Goal: Transaction & Acquisition: Purchase product/service

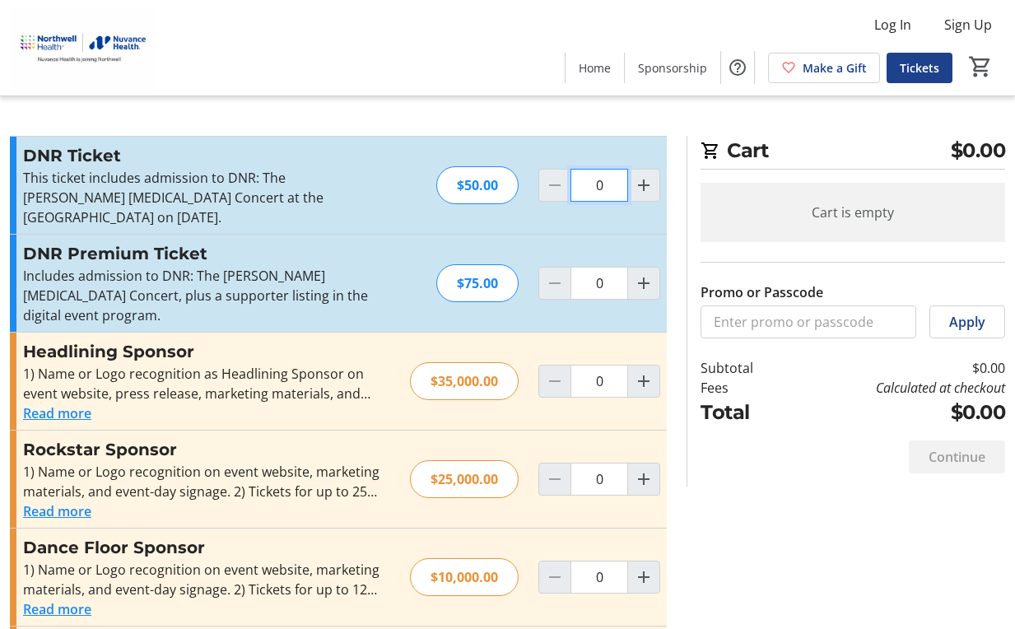
click at [608, 184] on input "0" at bounding box center [599, 185] width 58 height 33
click at [647, 184] on mat-icon "Increment by one" at bounding box center [644, 185] width 20 height 20
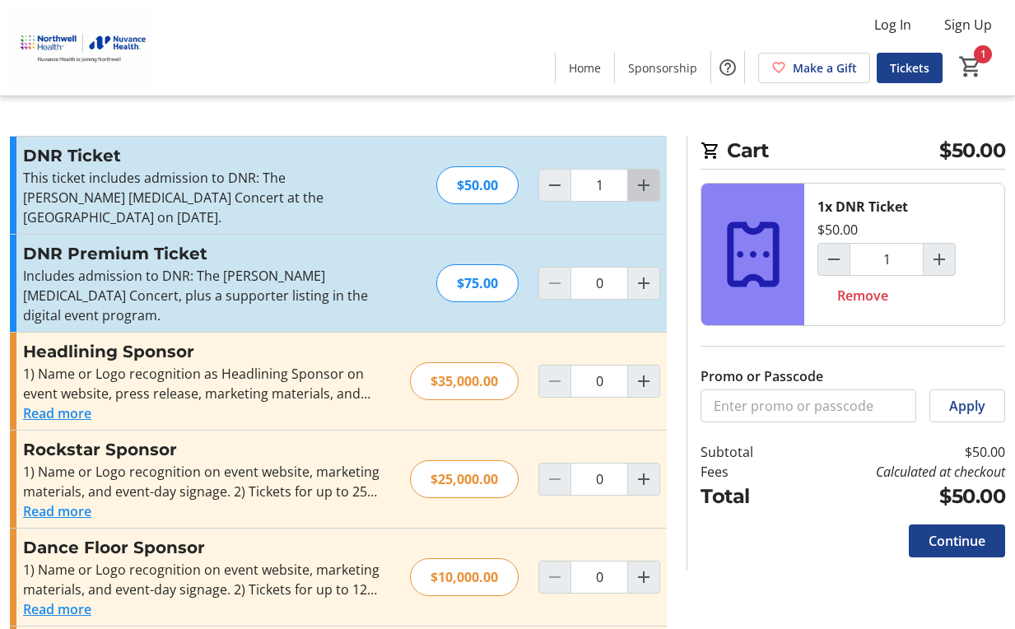
click at [640, 181] on mat-icon "Increment by one" at bounding box center [644, 185] width 20 height 20
type input "2"
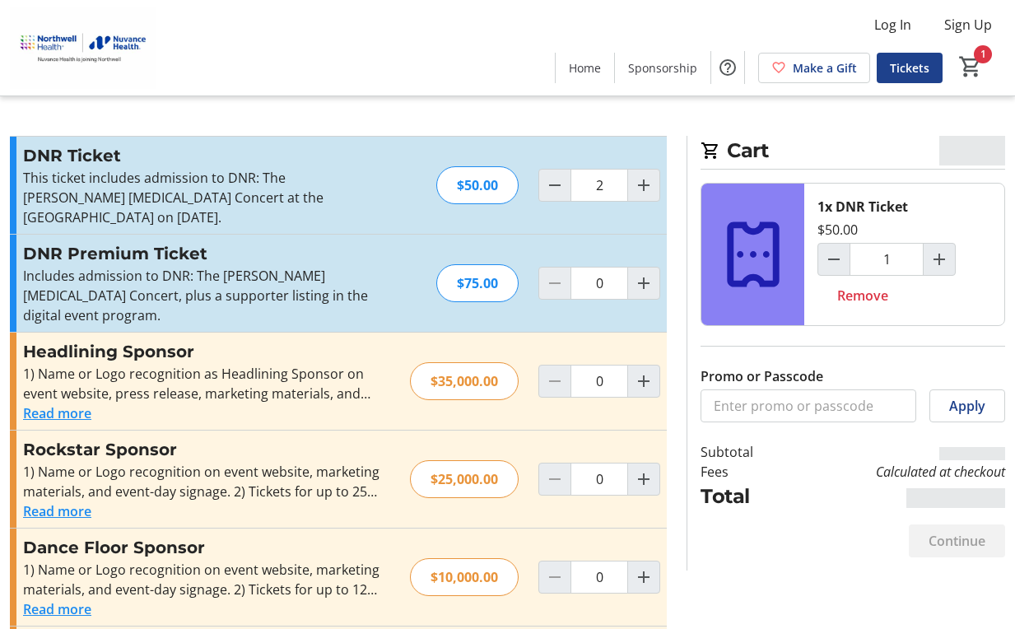
type input "2"
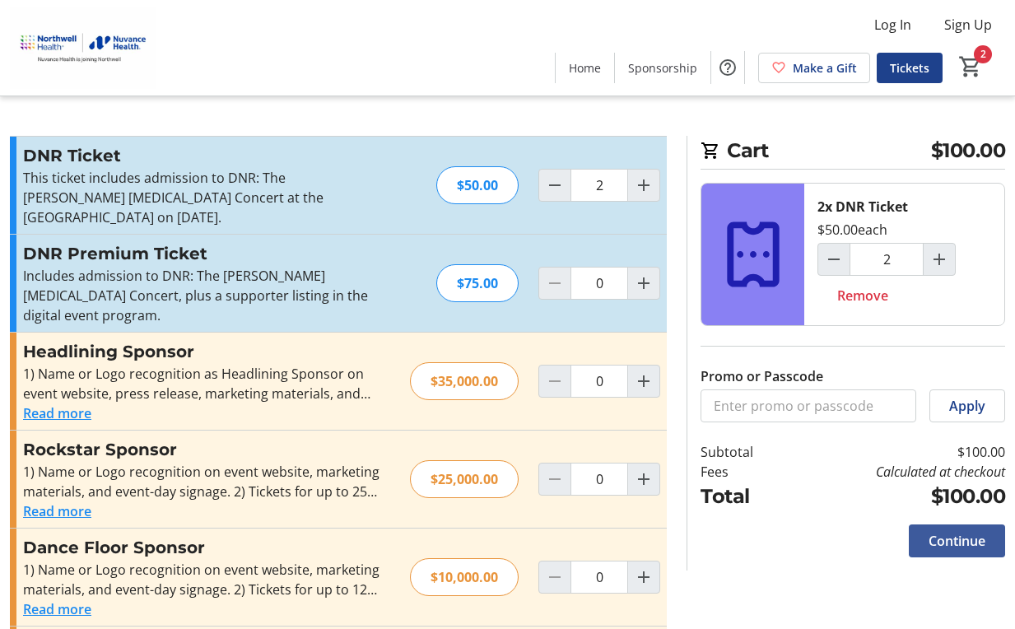
click at [942, 528] on span at bounding box center [957, 541] width 96 height 40
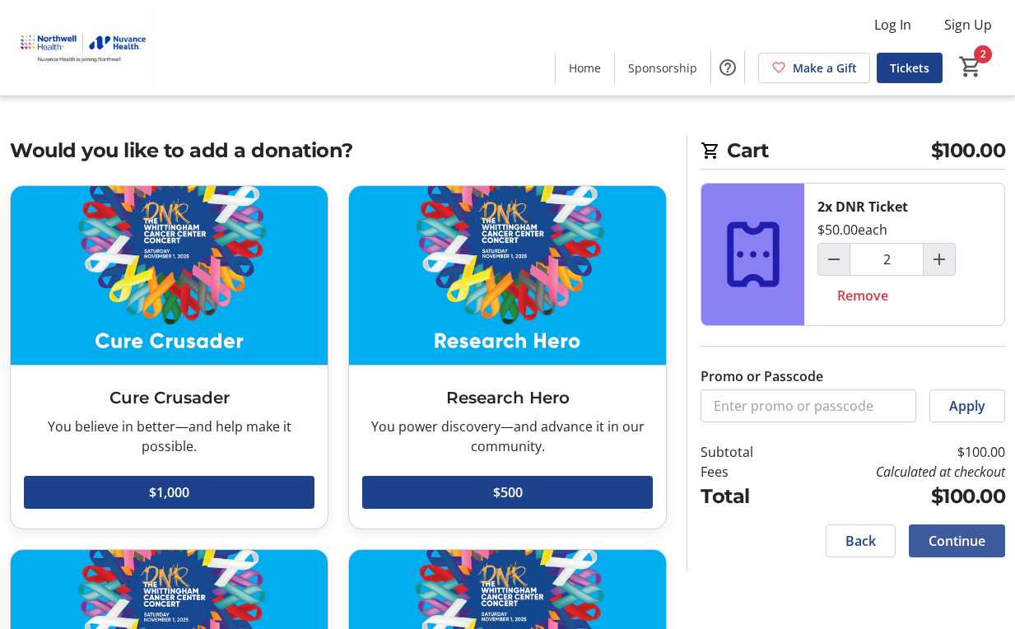
click at [957, 525] on span at bounding box center [957, 541] width 96 height 40
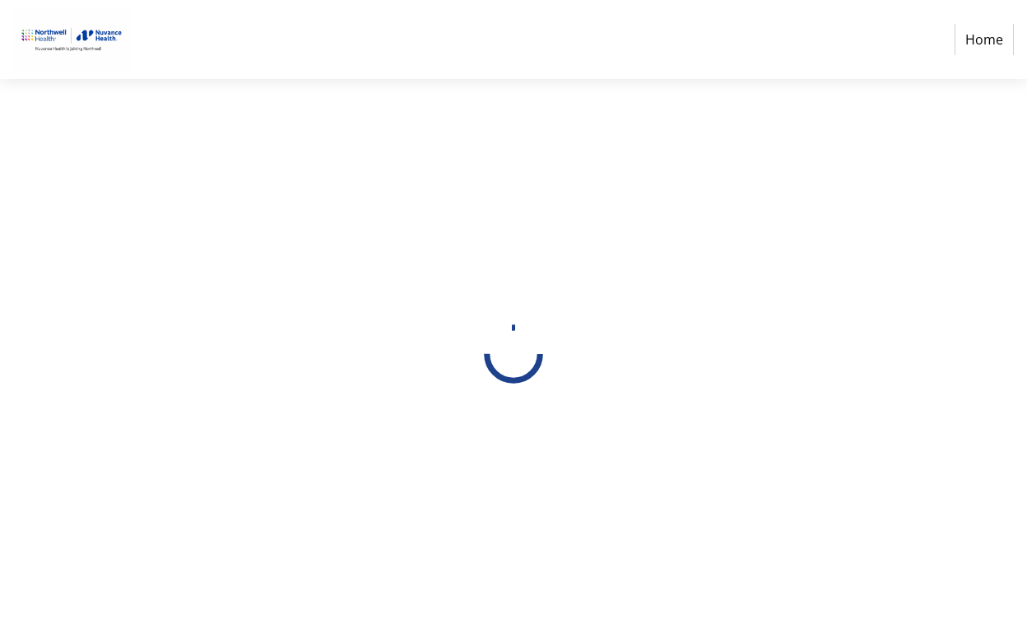
select select "US"
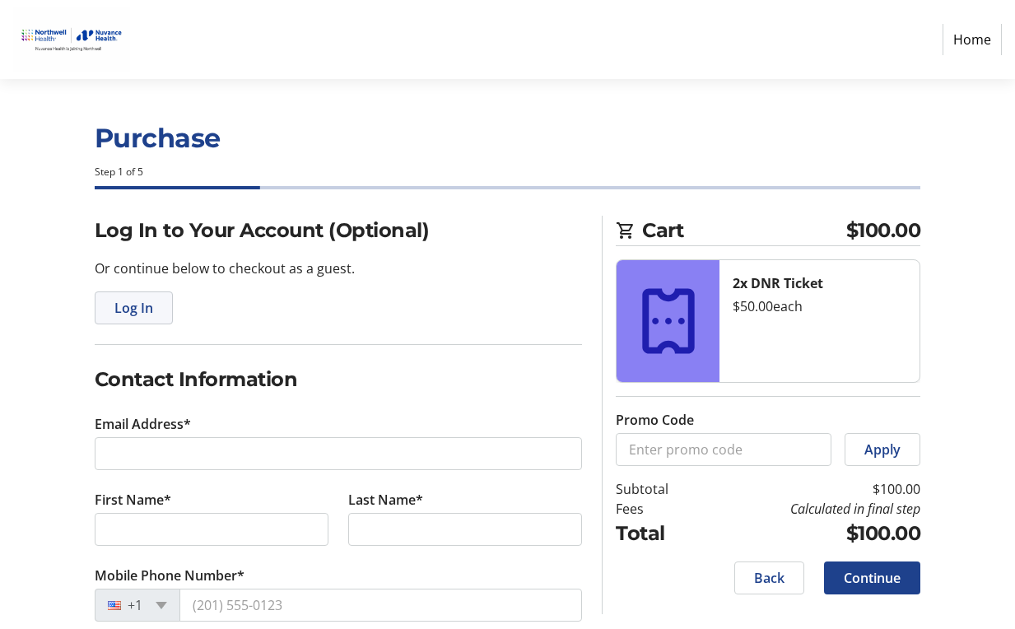
click at [119, 299] on span "Log In" at bounding box center [133, 308] width 39 height 20
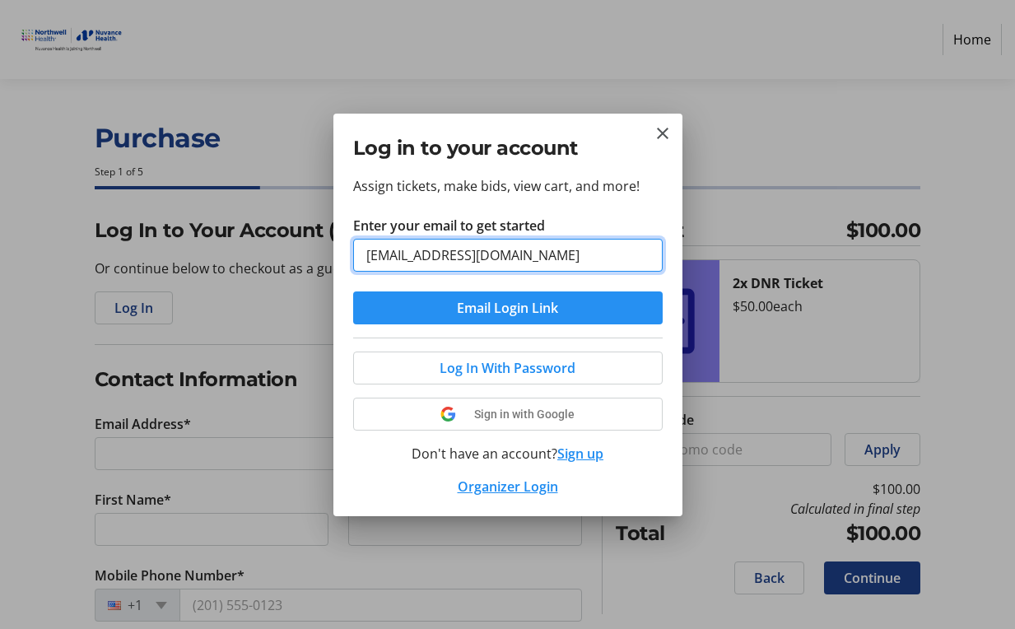
type input "[EMAIL_ADDRESS][DOMAIN_NAME]"
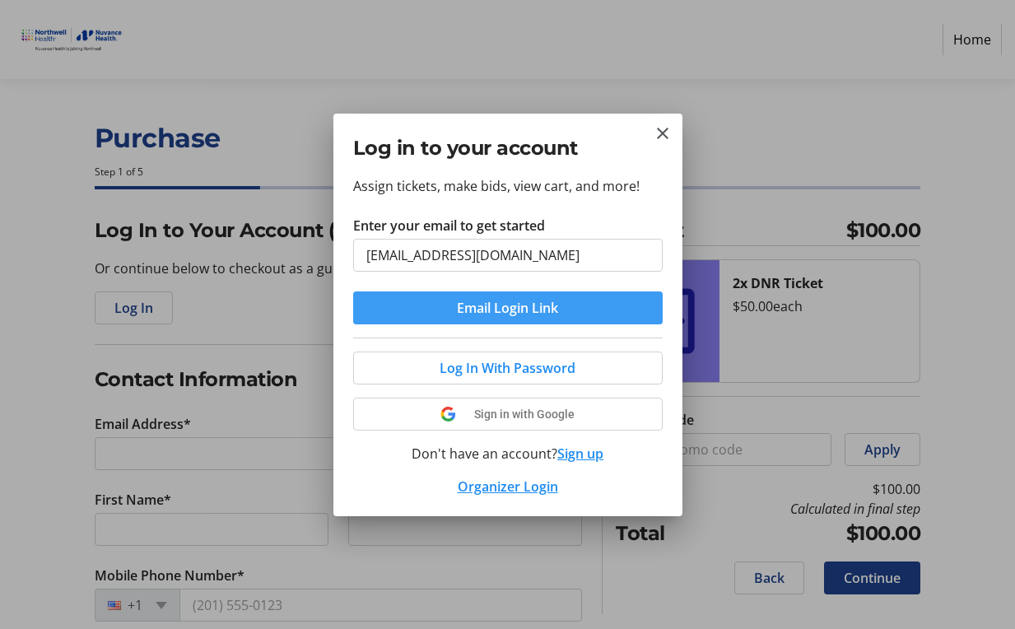
click at [584, 294] on span "submit" at bounding box center [508, 308] width 310 height 40
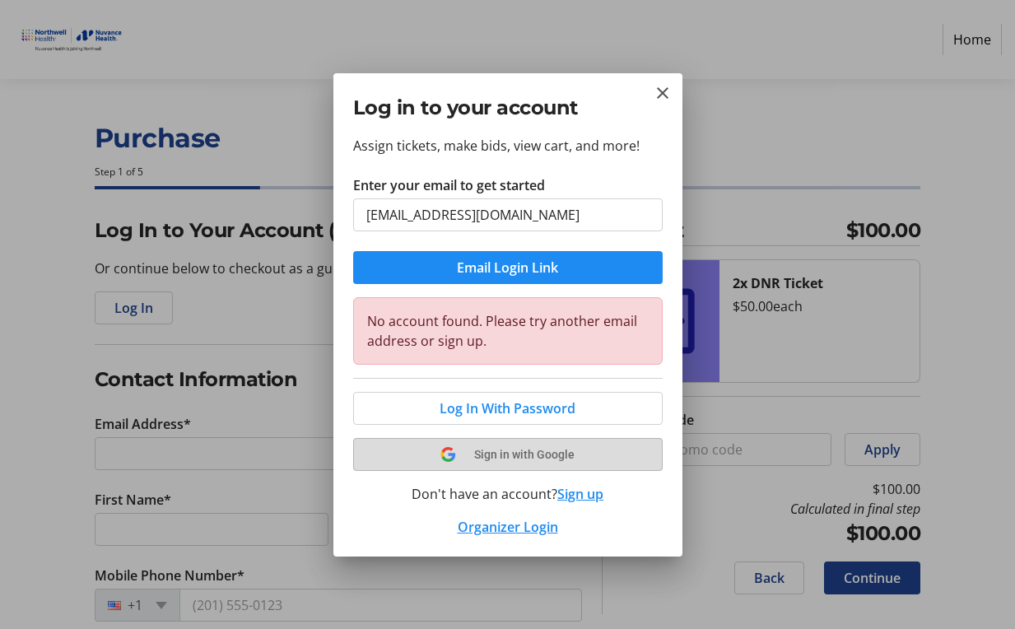
click at [520, 450] on span "Sign in with Google" at bounding box center [524, 454] width 100 height 13
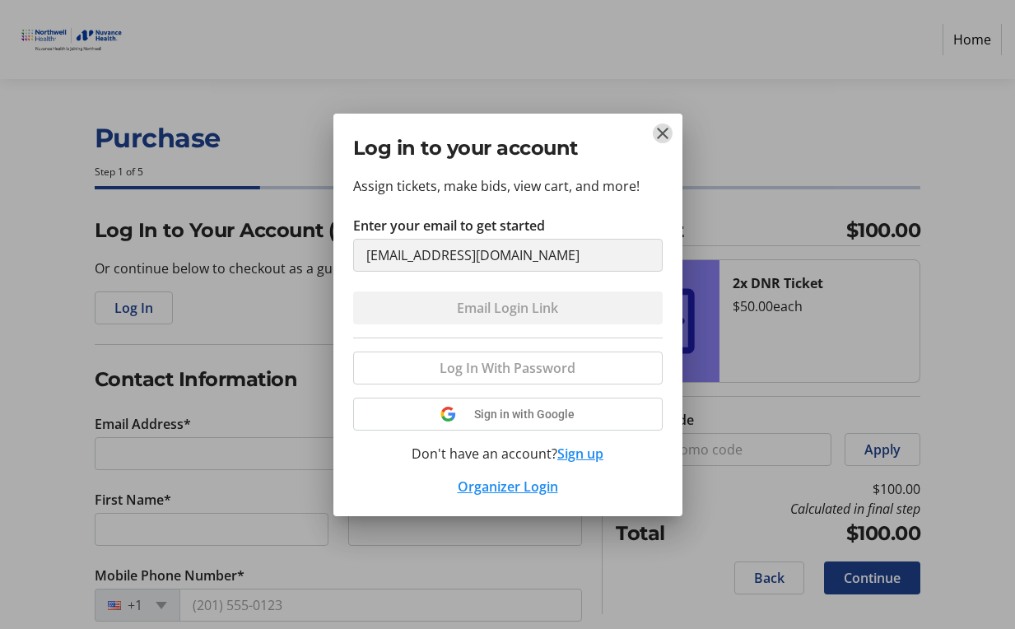
click at [657, 133] on mat-icon "Close" at bounding box center [663, 133] width 20 height 20
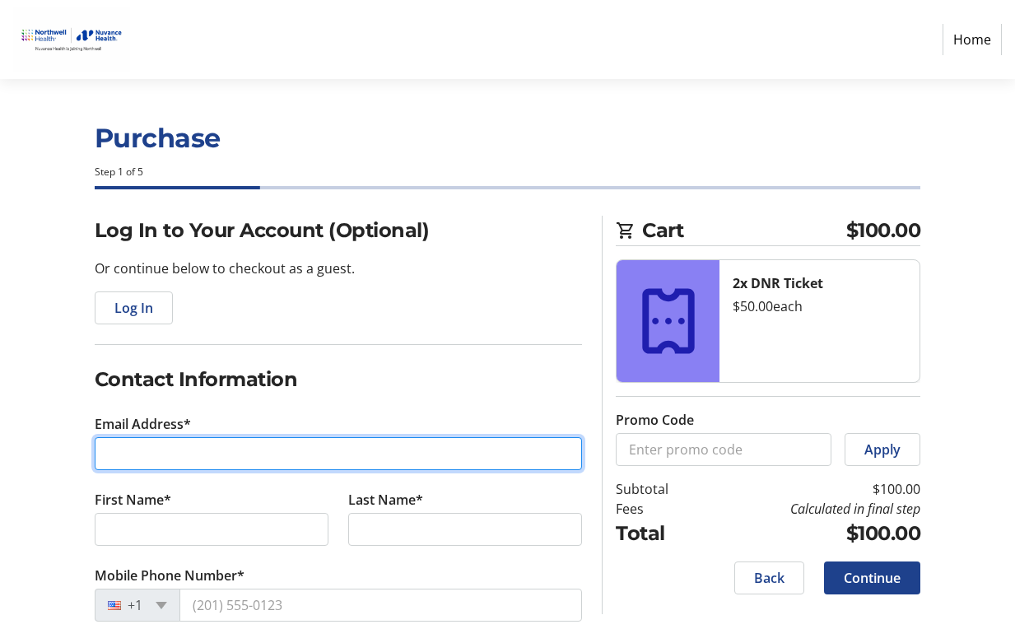
click at [151, 450] on input "Email Address*" at bounding box center [339, 453] width 488 height 33
type input "[EMAIL_ADDRESS][DOMAIN_NAME]"
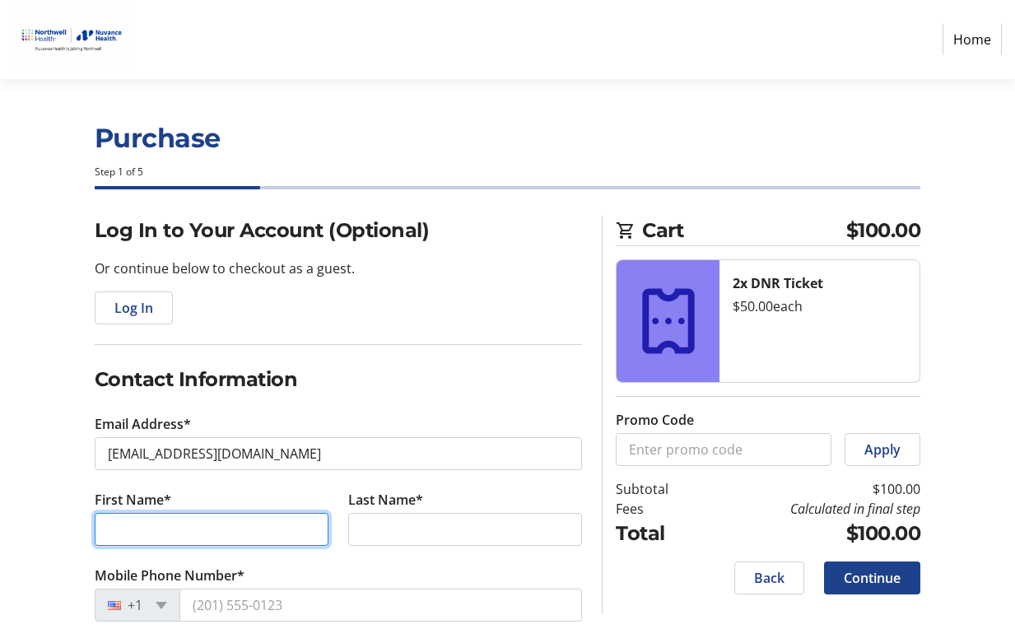
click at [189, 523] on input "First Name*" at bounding box center [212, 529] width 234 height 33
type input "[PERSON_NAME]"
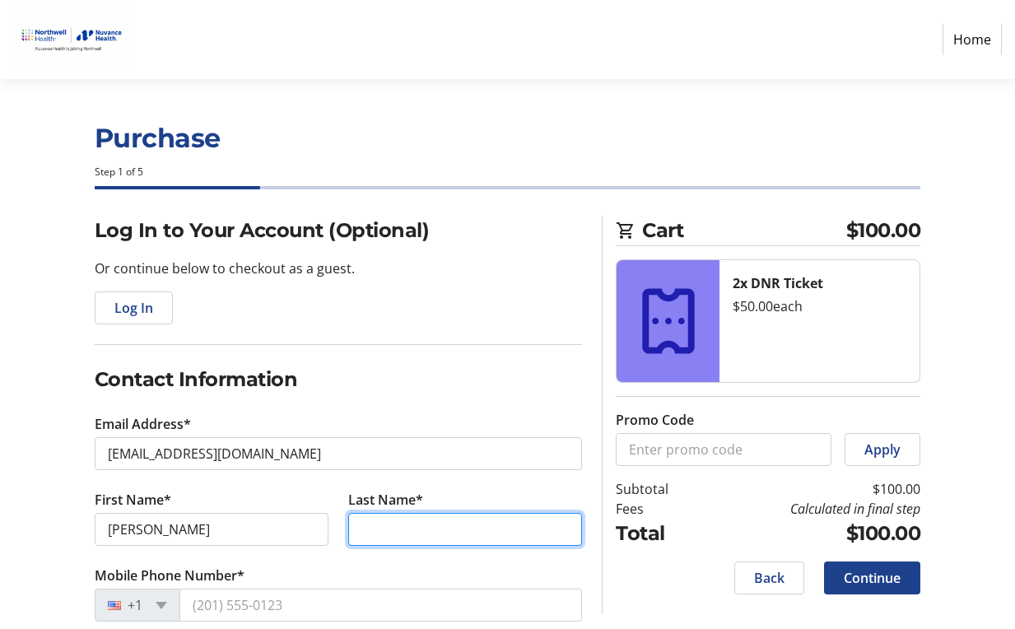
drag, startPoint x: 426, startPoint y: 533, endPoint x: 399, endPoint y: 545, distance: 29.1
click at [425, 533] on input "Last Name*" at bounding box center [465, 529] width 234 height 33
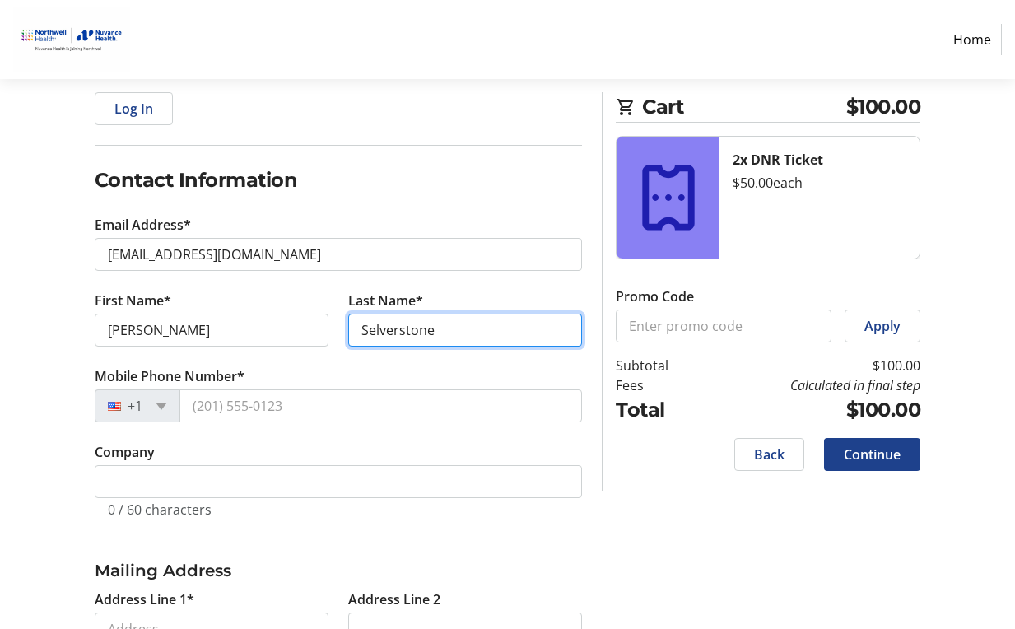
scroll to position [215, 0]
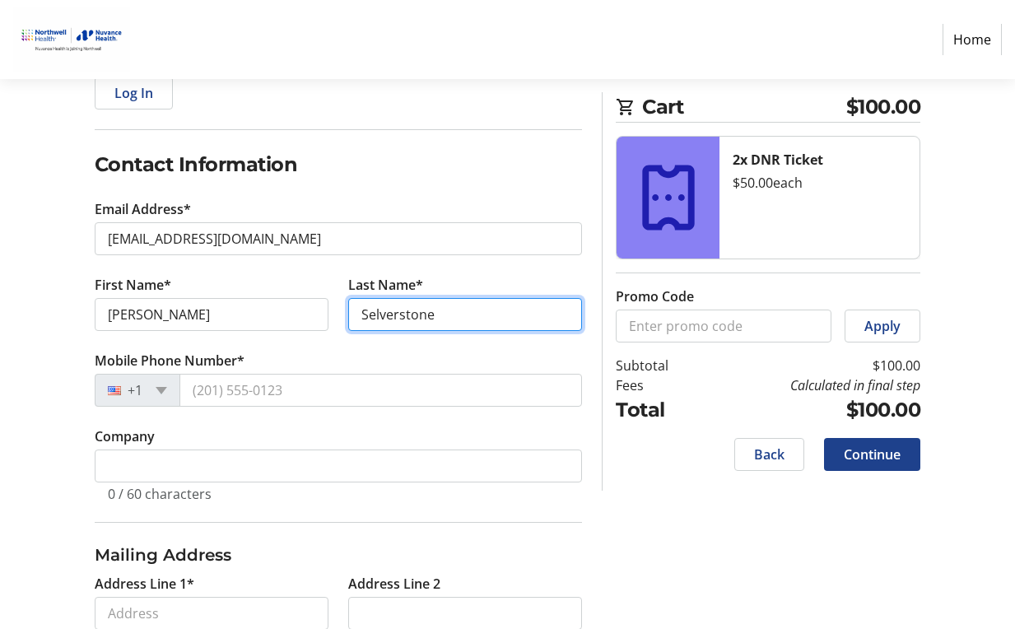
type input "Selverstone"
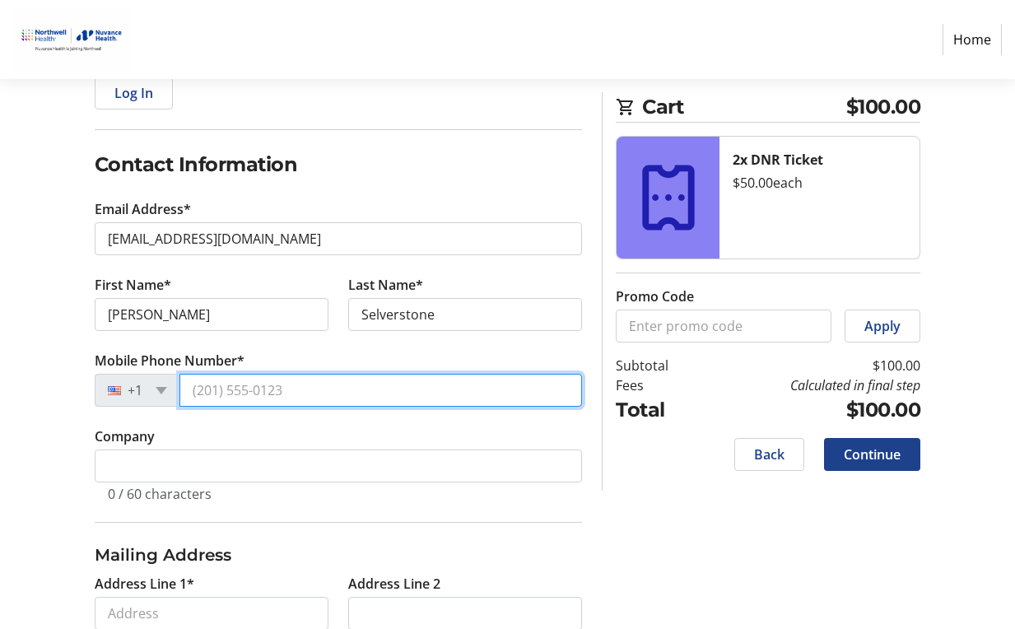
click at [214, 390] on input "Mobile Phone Number*" at bounding box center [380, 390] width 403 height 33
type input "[PHONE_NUMBER]"
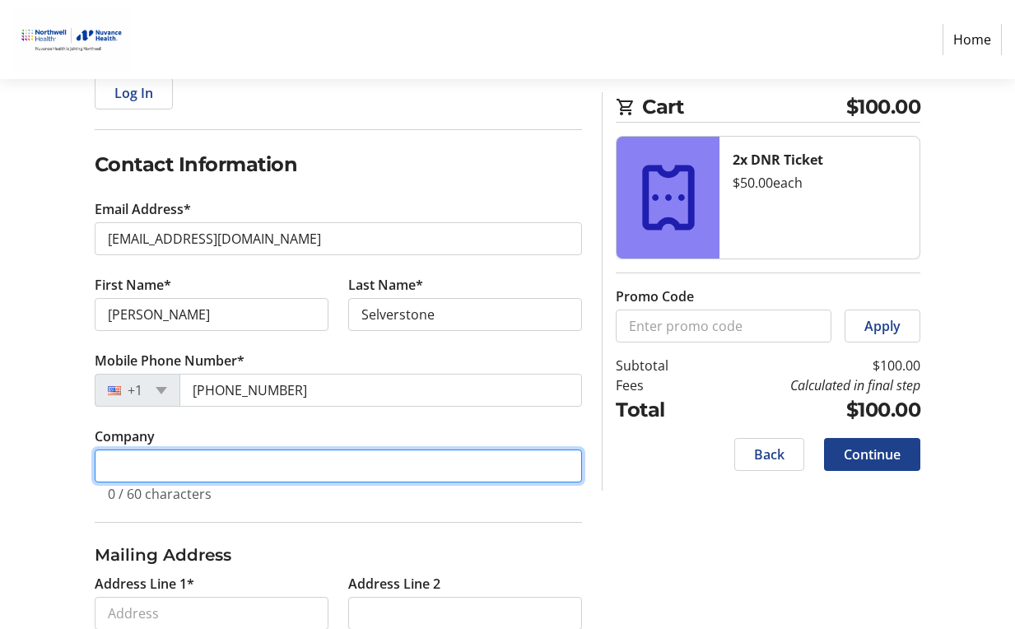
click at [217, 475] on input "Company" at bounding box center [339, 465] width 488 height 33
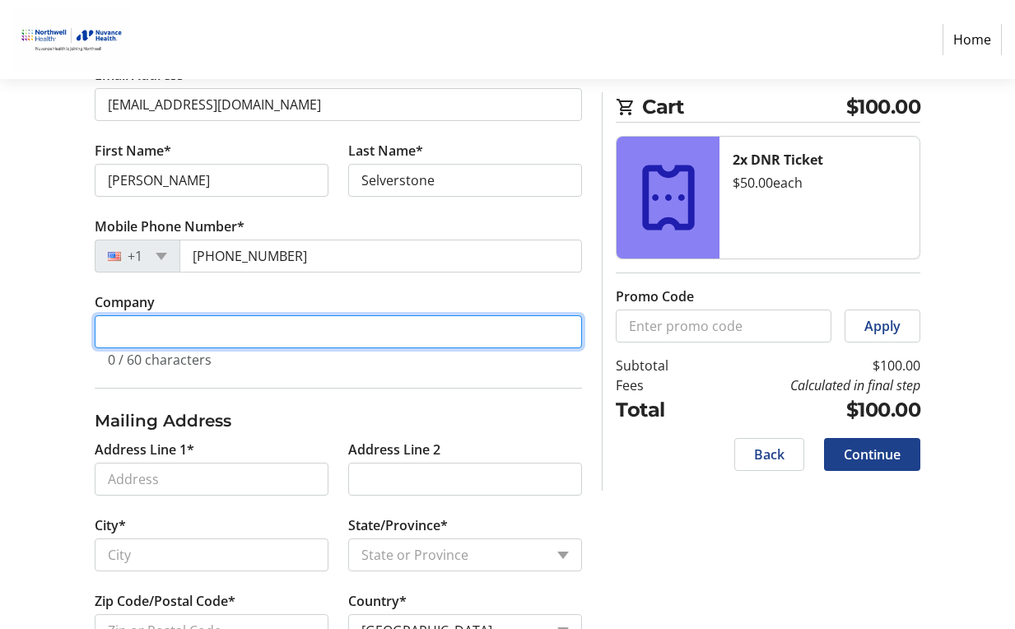
scroll to position [376, 0]
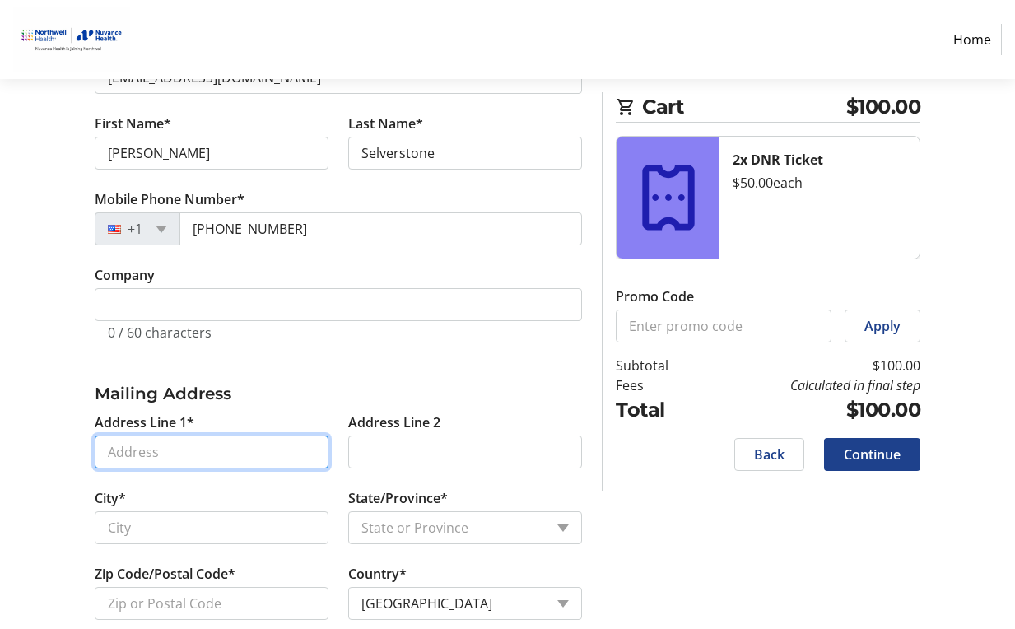
click at [155, 444] on input "Address Line 1*" at bounding box center [212, 451] width 234 height 33
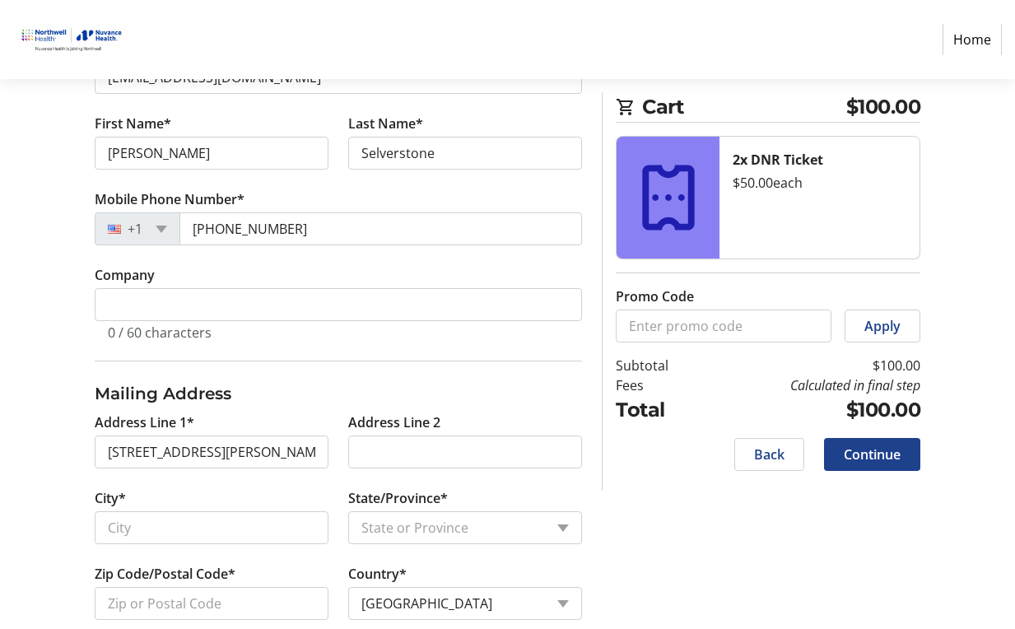
type input "31 Bonnie Brook Road"
type input "Westport"
select select "CT"
type input "06880"
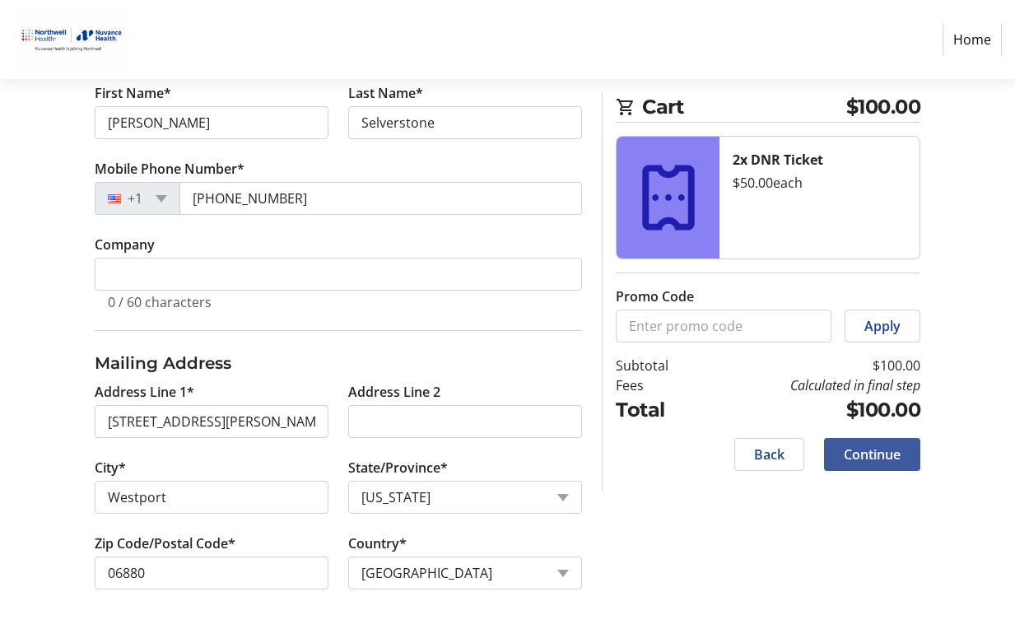
click at [892, 443] on span at bounding box center [872, 455] width 96 height 40
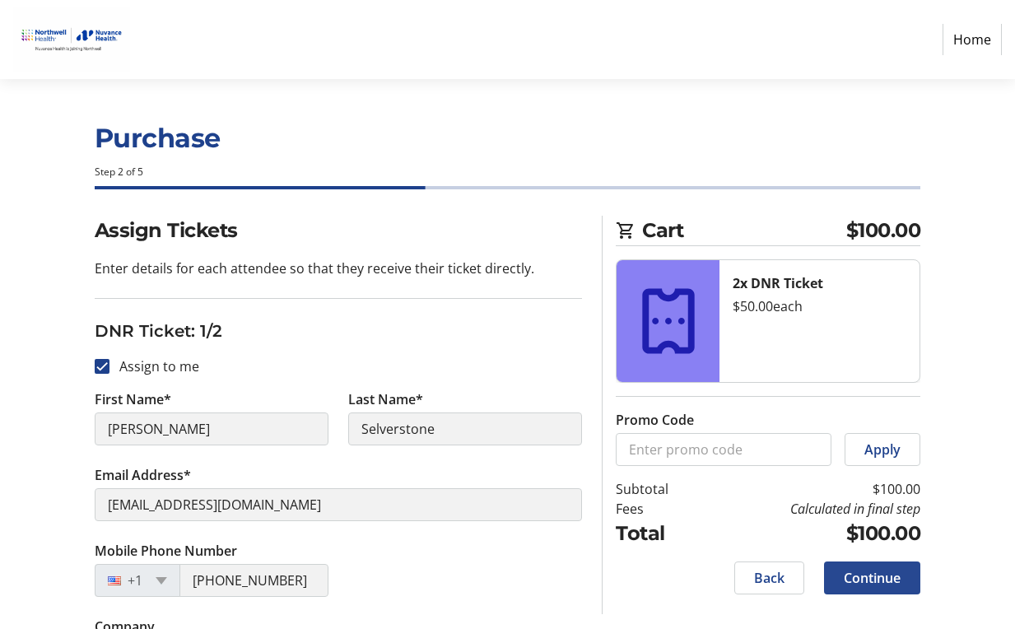
click at [874, 573] on span "Continue" at bounding box center [872, 578] width 57 height 20
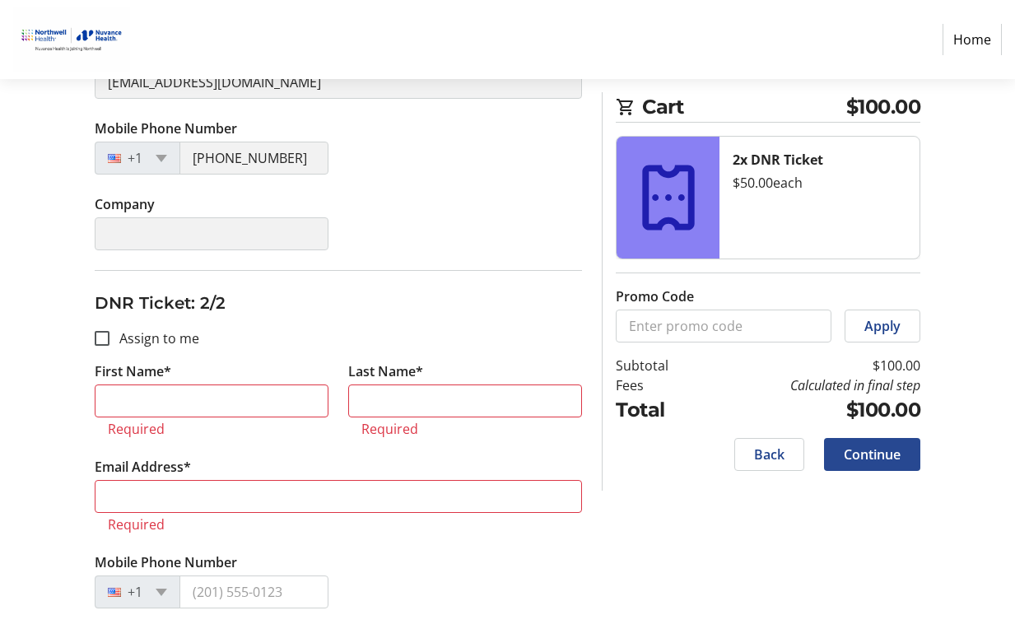
scroll to position [458, 0]
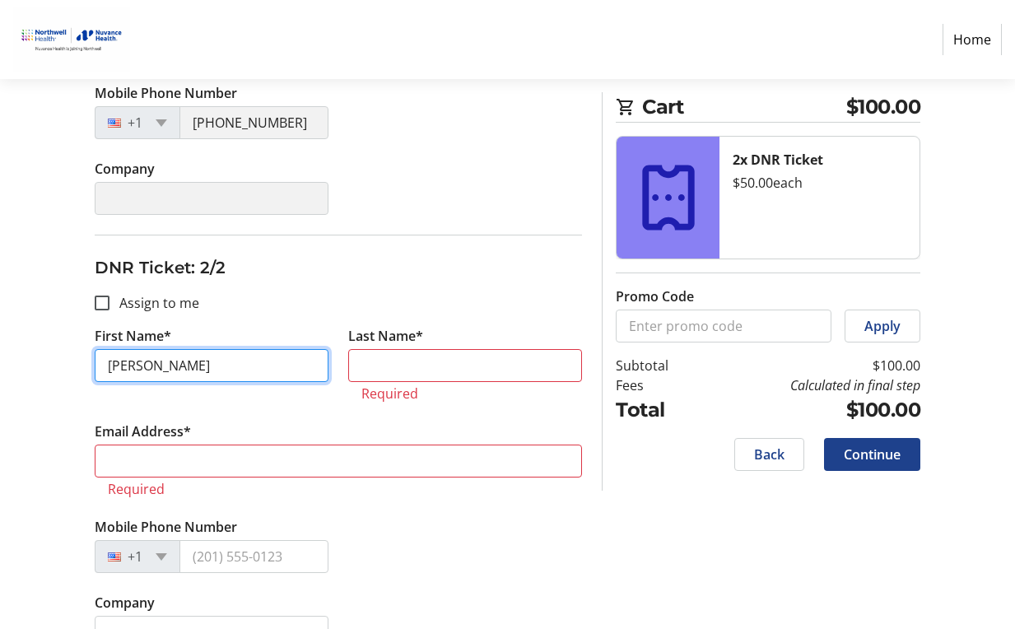
type input "[PERSON_NAME]"
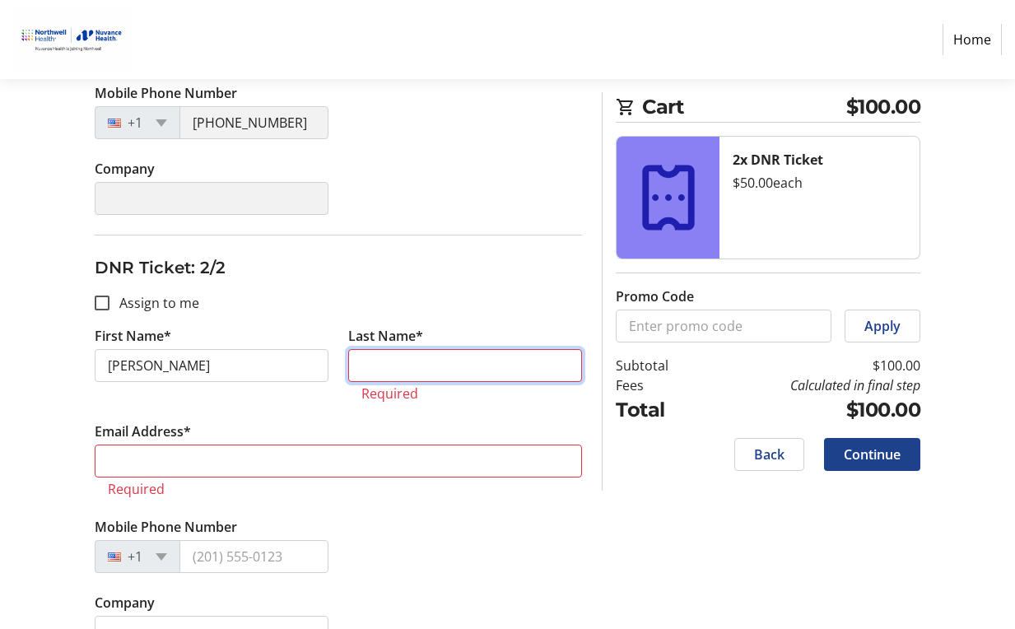
click at [407, 365] on input "Last Name*" at bounding box center [465, 365] width 234 height 33
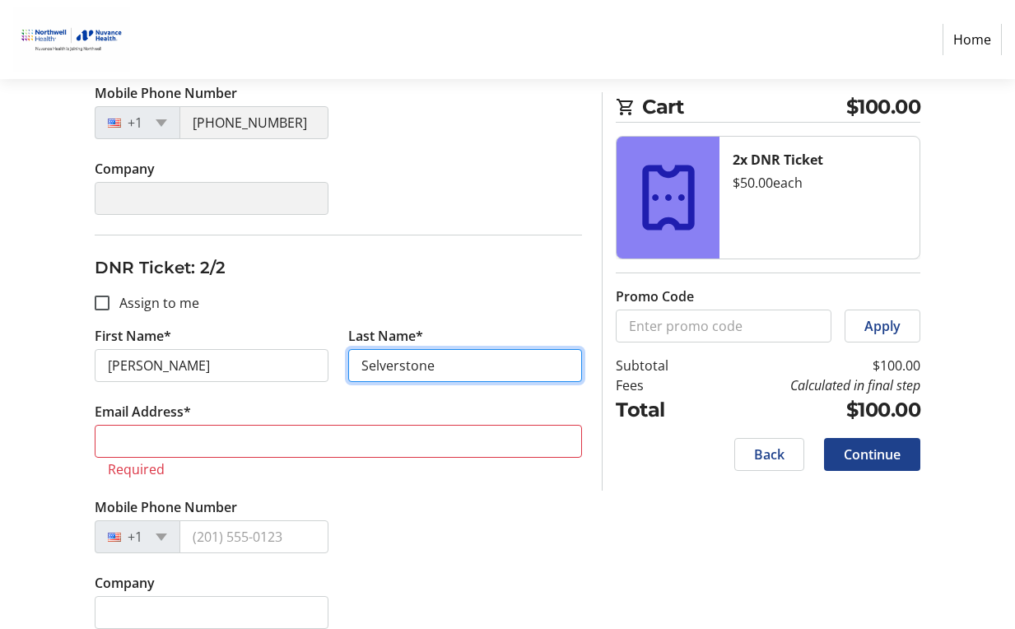
type input "Selverstone"
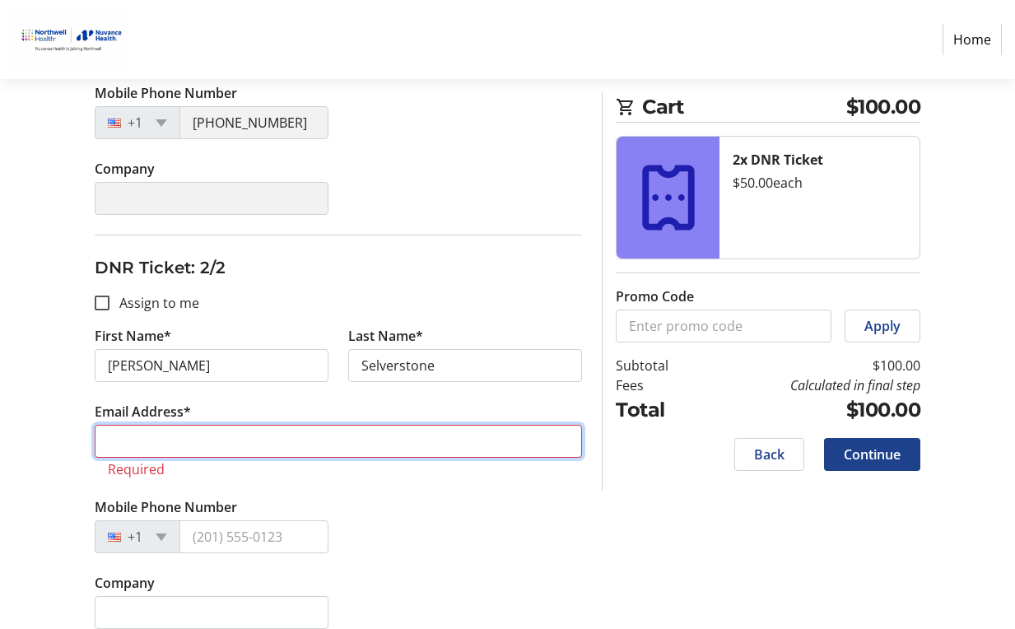
click at [159, 434] on input "Email Address*" at bounding box center [339, 441] width 488 height 33
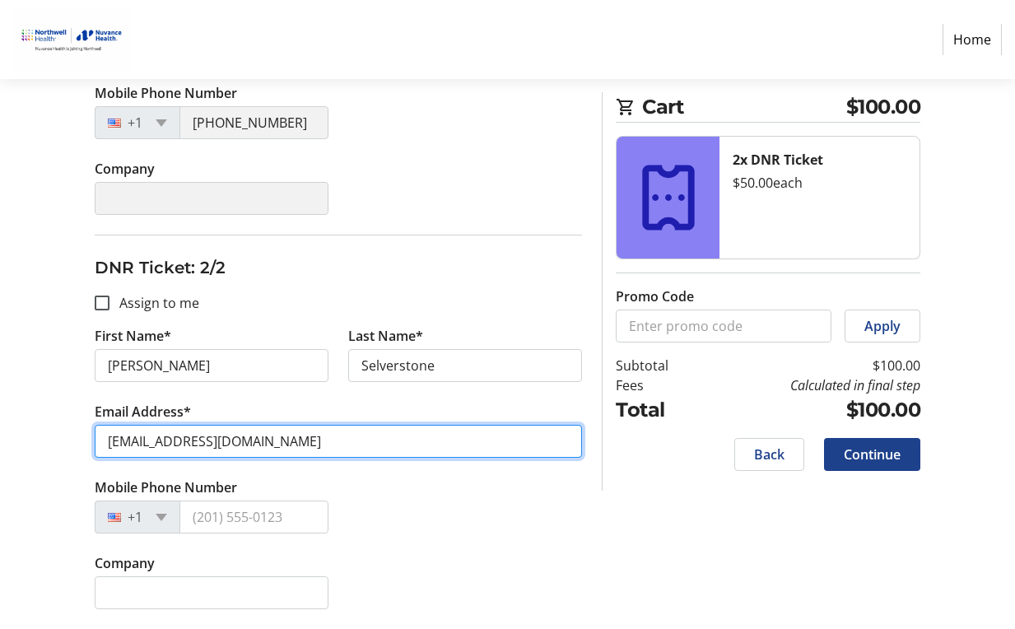
type input "[EMAIL_ADDRESS][DOMAIN_NAME]"
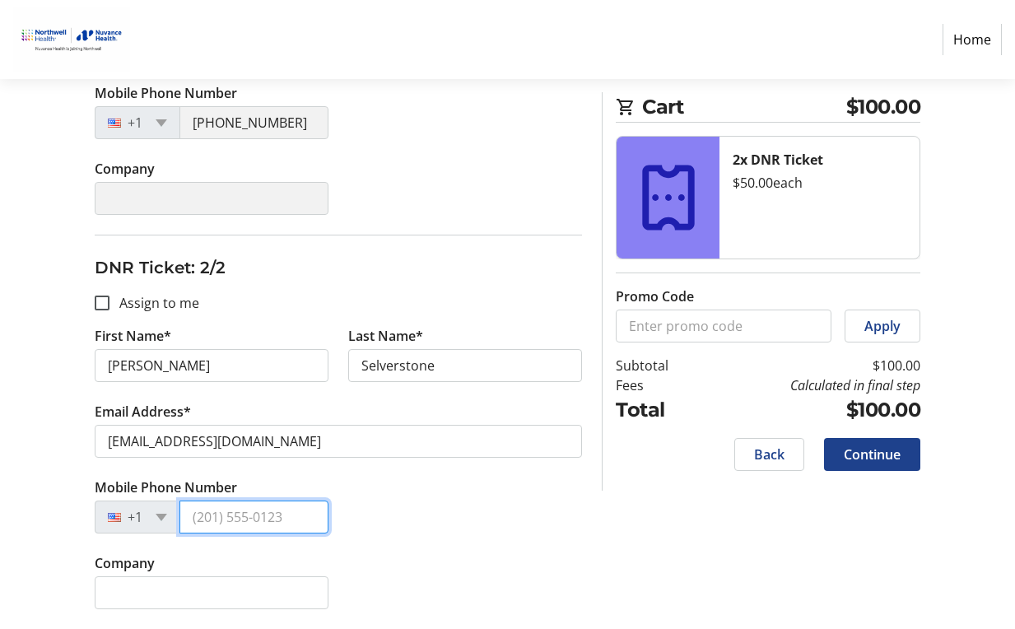
click at [268, 518] on input "Mobile Phone Number" at bounding box center [253, 516] width 149 height 33
type input "[PHONE_NUMBER]"
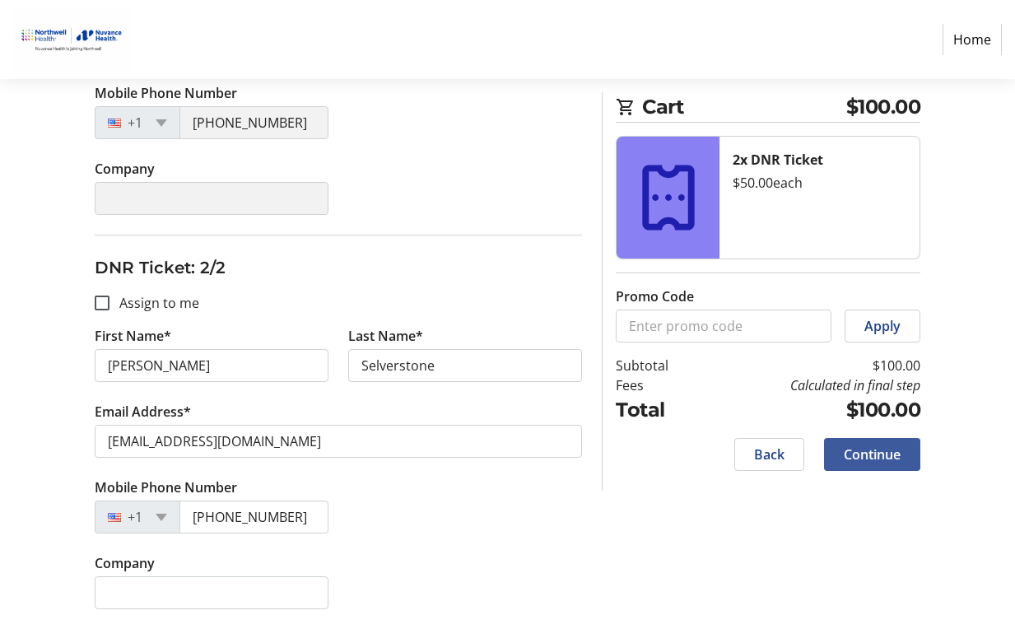
click at [856, 445] on span "Continue" at bounding box center [872, 455] width 57 height 20
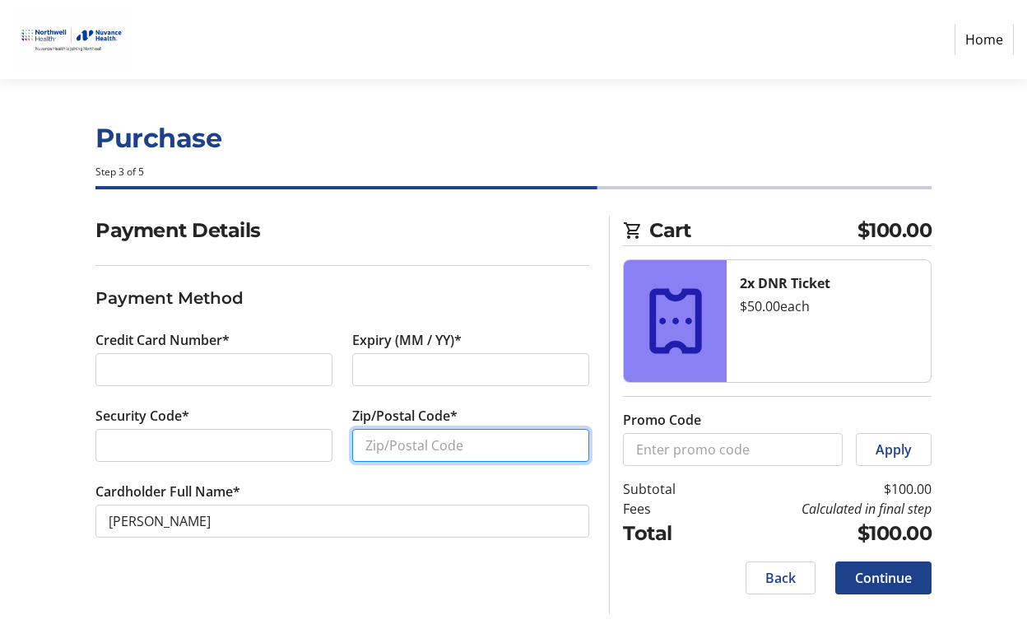
click at [383, 443] on input "Zip/Postal Code*" at bounding box center [470, 445] width 237 height 33
type input "06880"
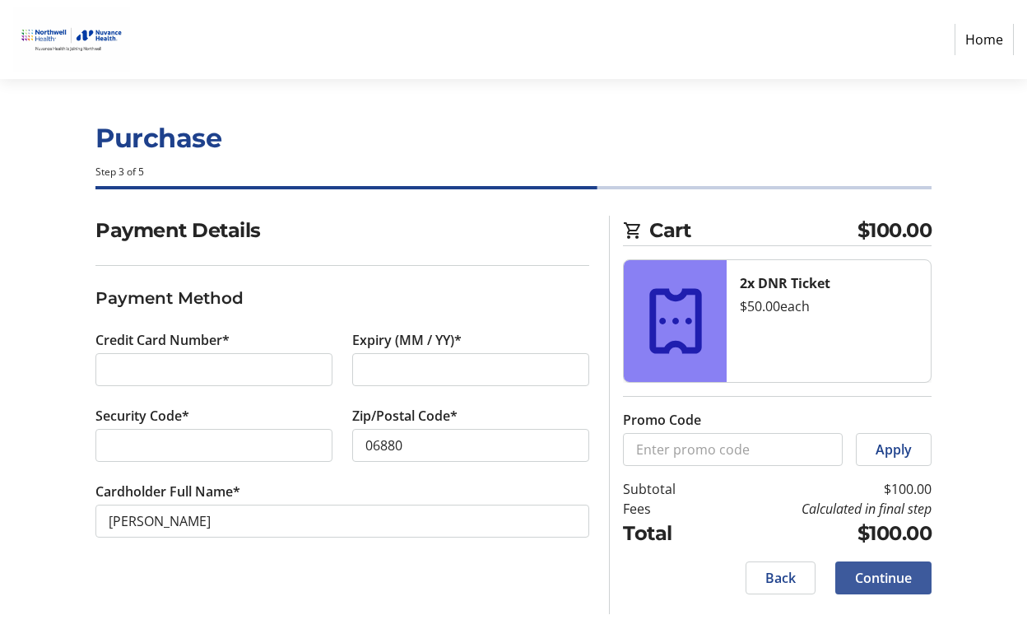
click at [860, 576] on span "Continue" at bounding box center [883, 578] width 57 height 20
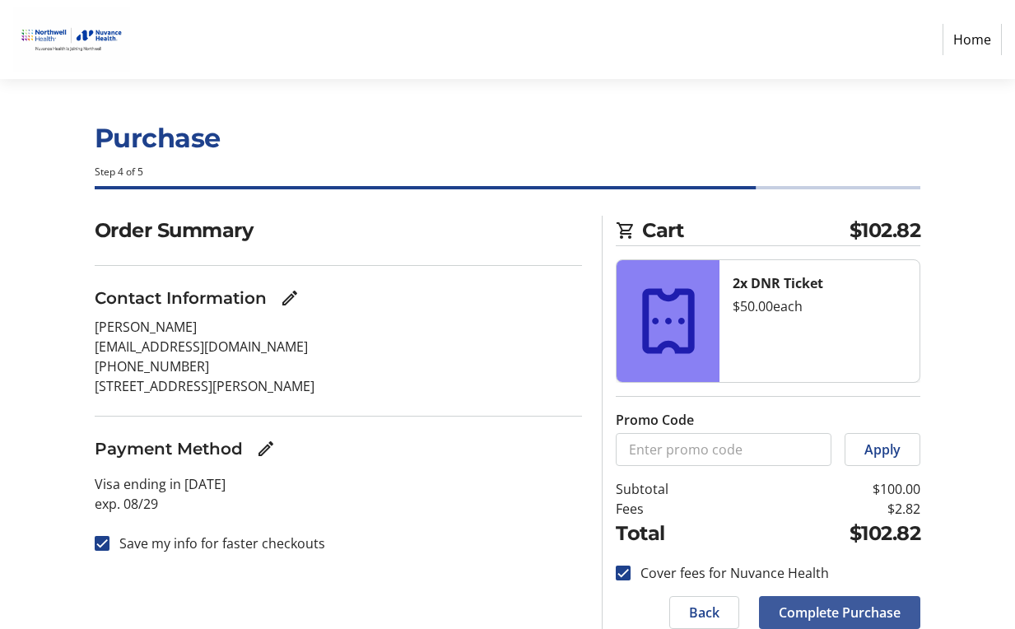
click at [883, 603] on span "Complete Purchase" at bounding box center [840, 613] width 122 height 20
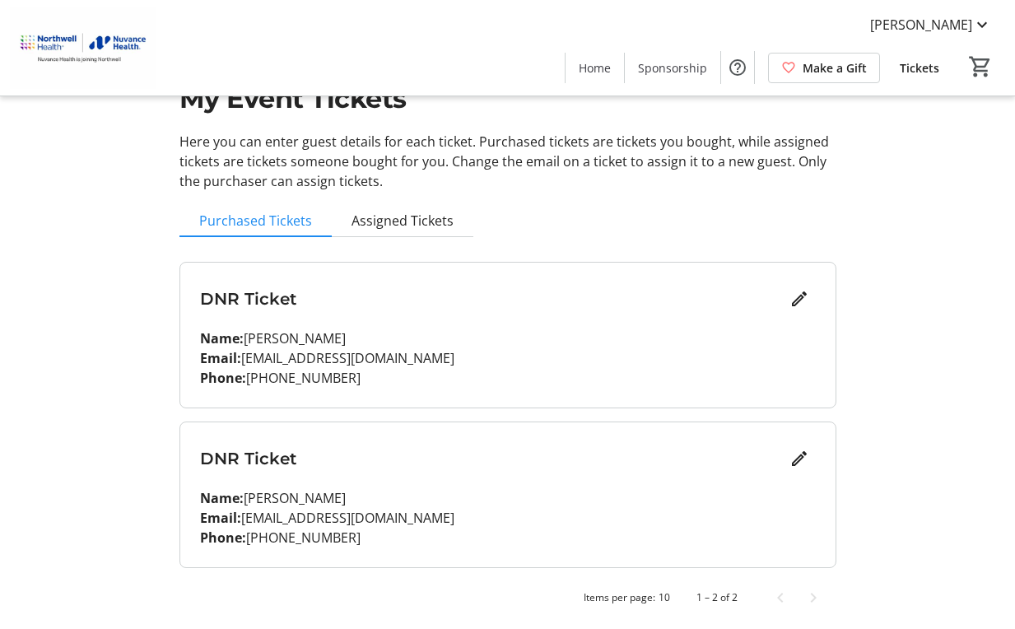
scroll to position [62, 0]
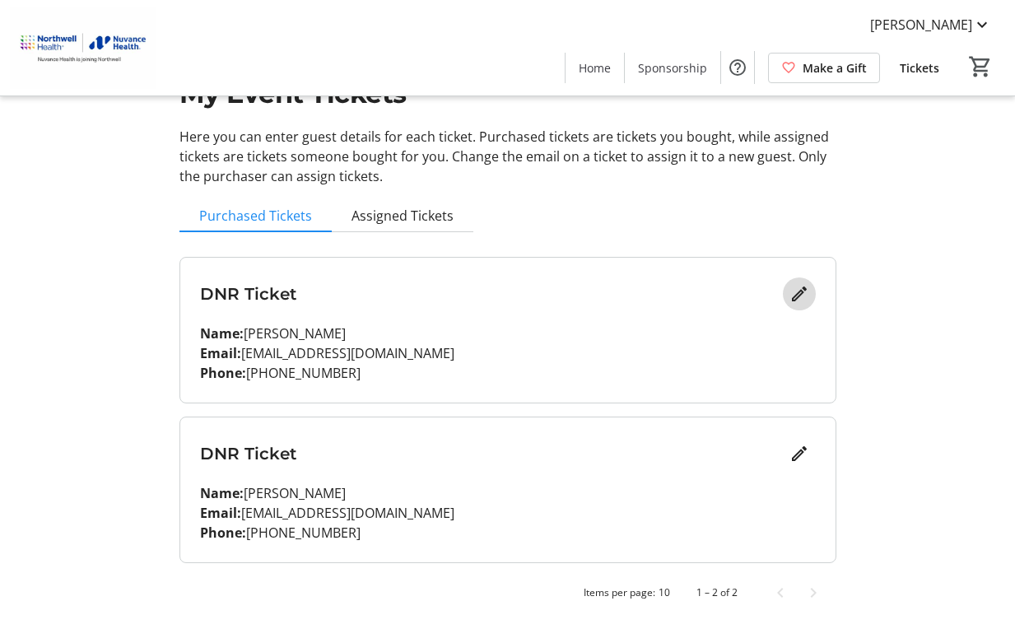
click at [795, 287] on mat-icon "Edit" at bounding box center [799, 294] width 20 height 20
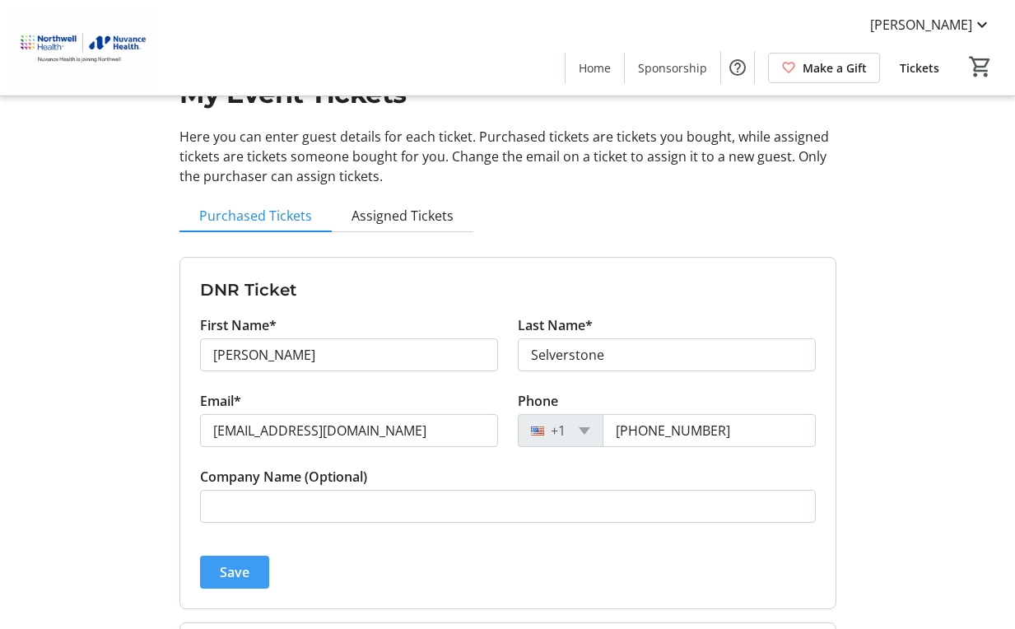
click at [243, 570] on span "Save" at bounding box center [235, 572] width 30 height 20
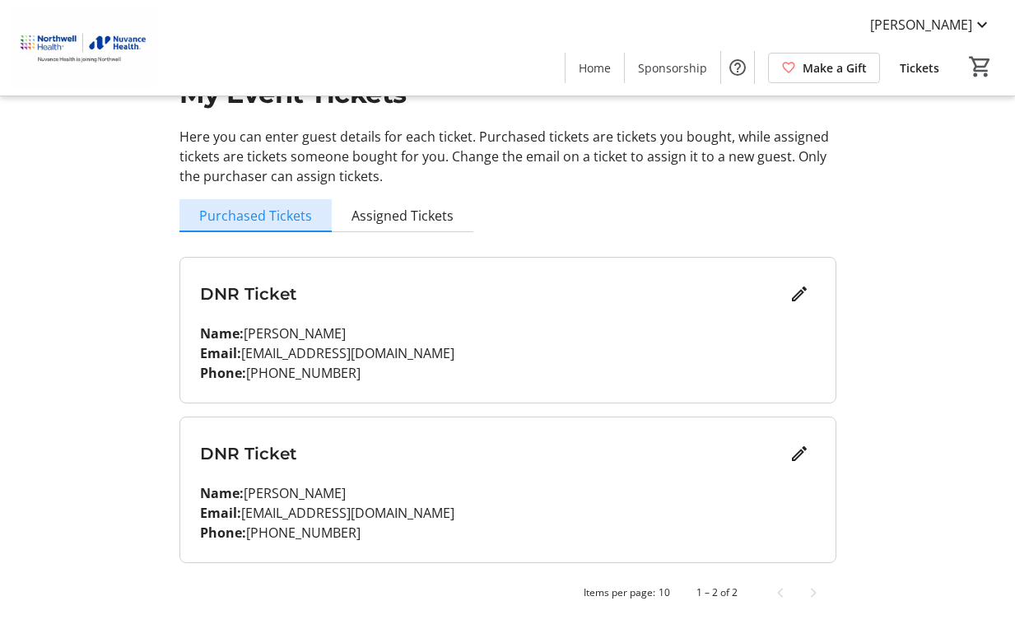
click at [283, 212] on span "Purchased Tickets" at bounding box center [255, 215] width 113 height 13
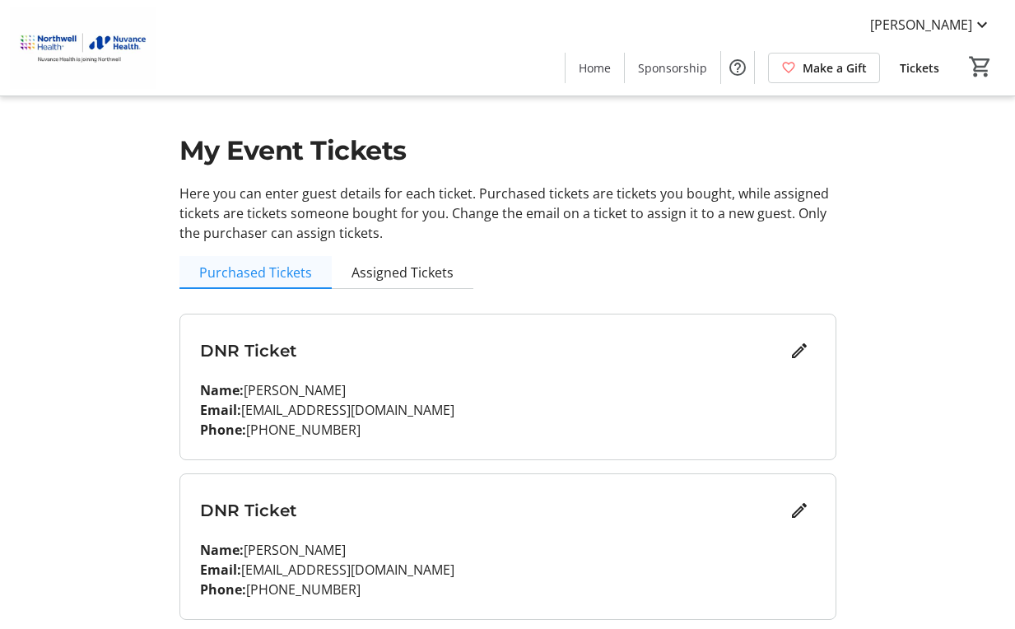
scroll to position [0, 0]
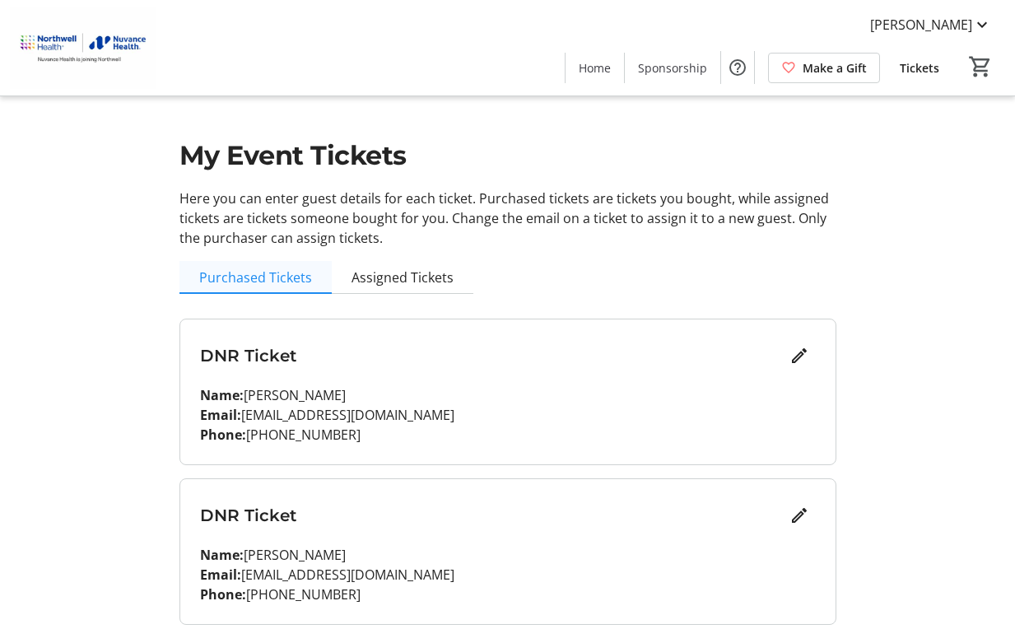
click at [263, 275] on span "Purchased Tickets" at bounding box center [255, 277] width 113 height 13
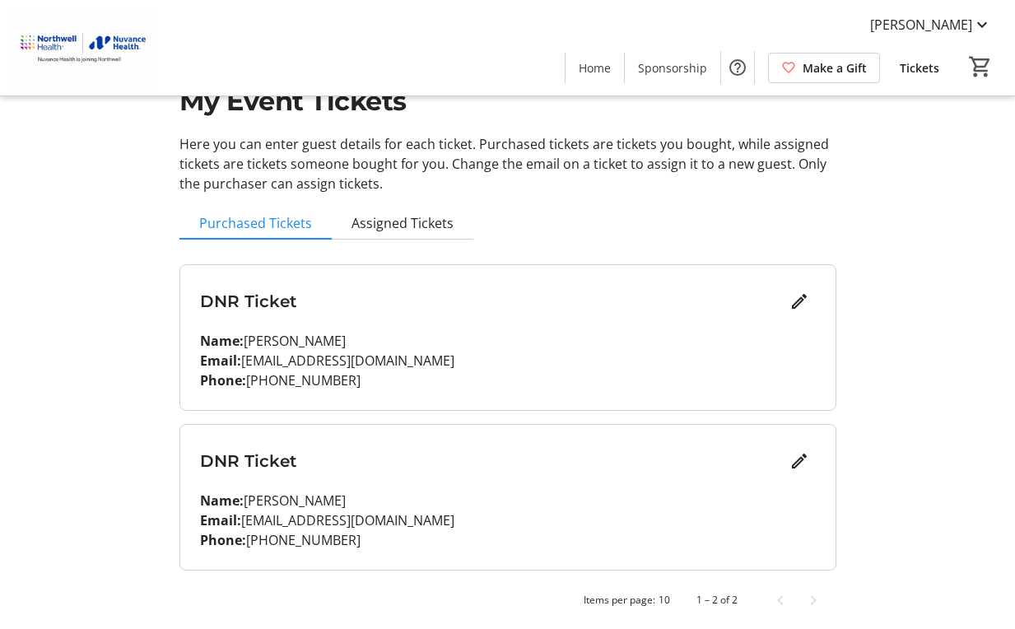
scroll to position [62, 0]
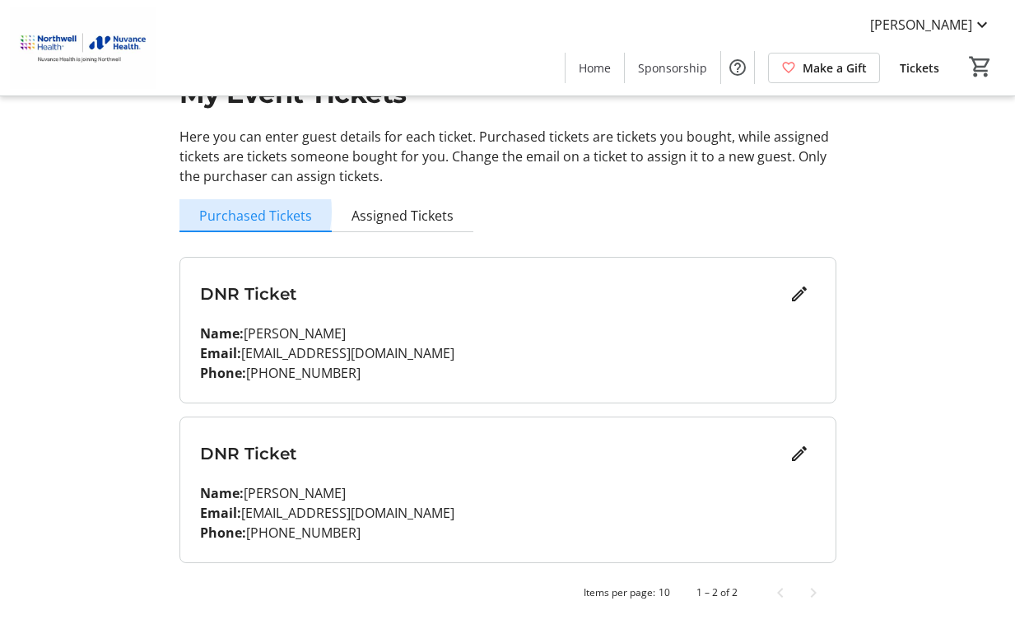
click at [243, 212] on span "Purchased Tickets" at bounding box center [255, 215] width 113 height 13
click at [800, 296] on mat-icon "Edit" at bounding box center [799, 294] width 20 height 20
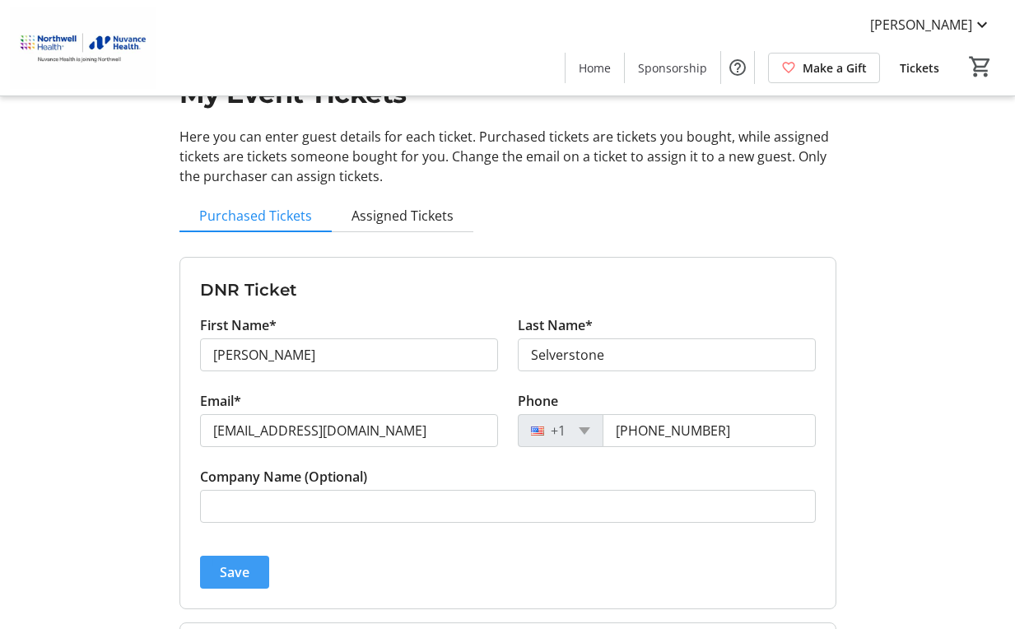
click at [237, 564] on span "Save" at bounding box center [235, 572] width 30 height 20
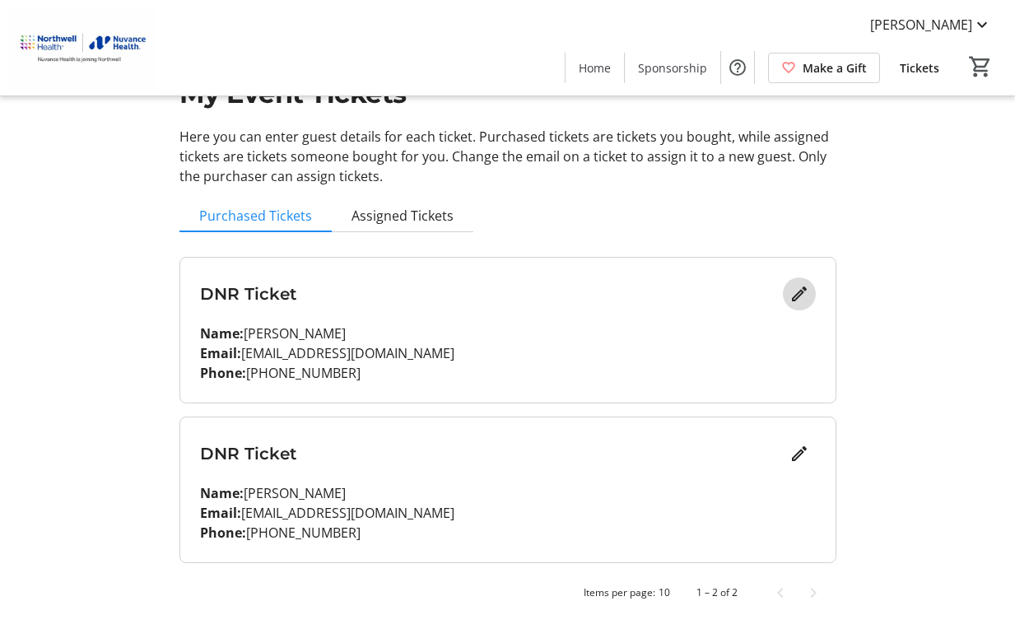
click at [795, 287] on mat-icon "Edit" at bounding box center [799, 294] width 20 height 20
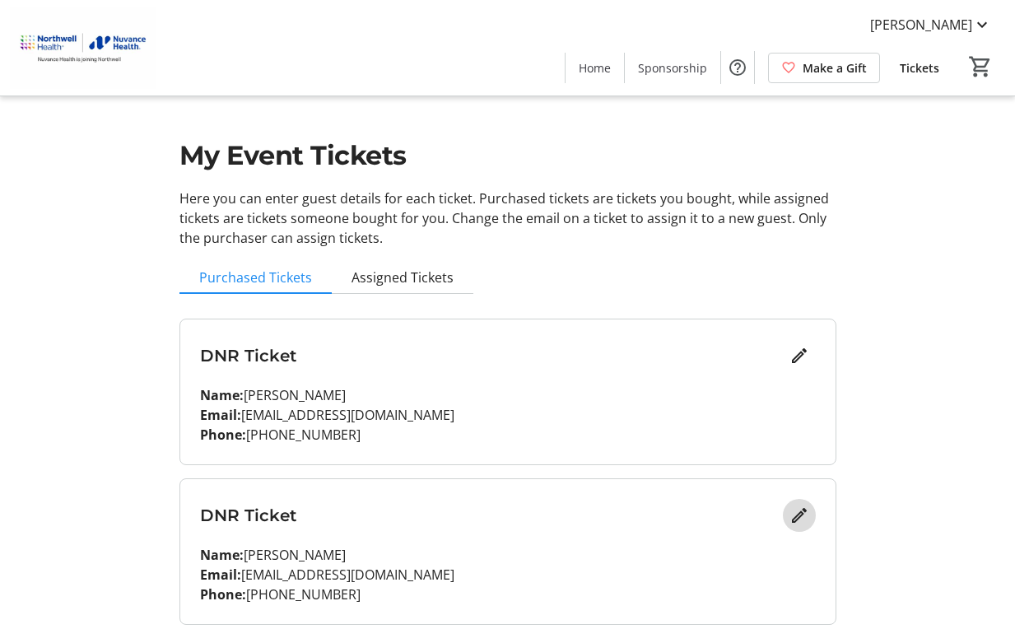
click at [794, 507] on mat-icon "Edit" at bounding box center [799, 515] width 20 height 20
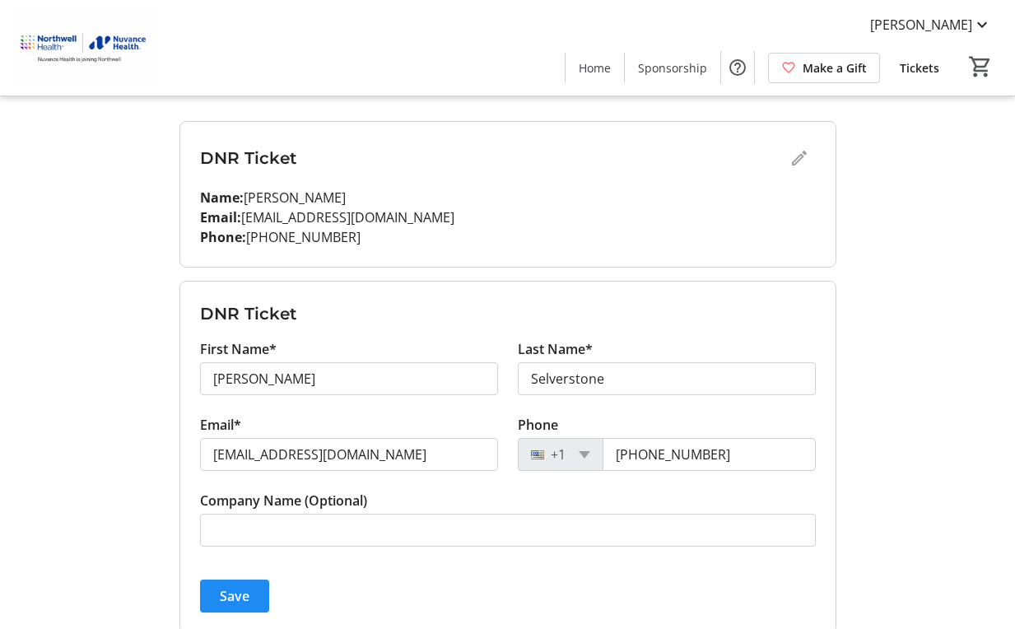
scroll to position [209, 0]
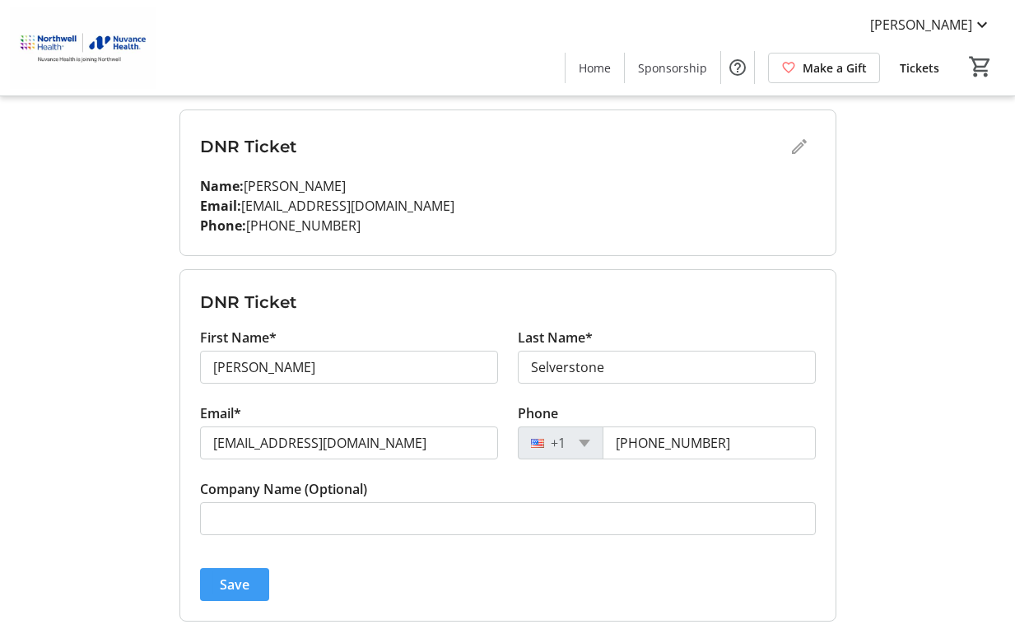
click at [235, 575] on span "Save" at bounding box center [235, 585] width 30 height 20
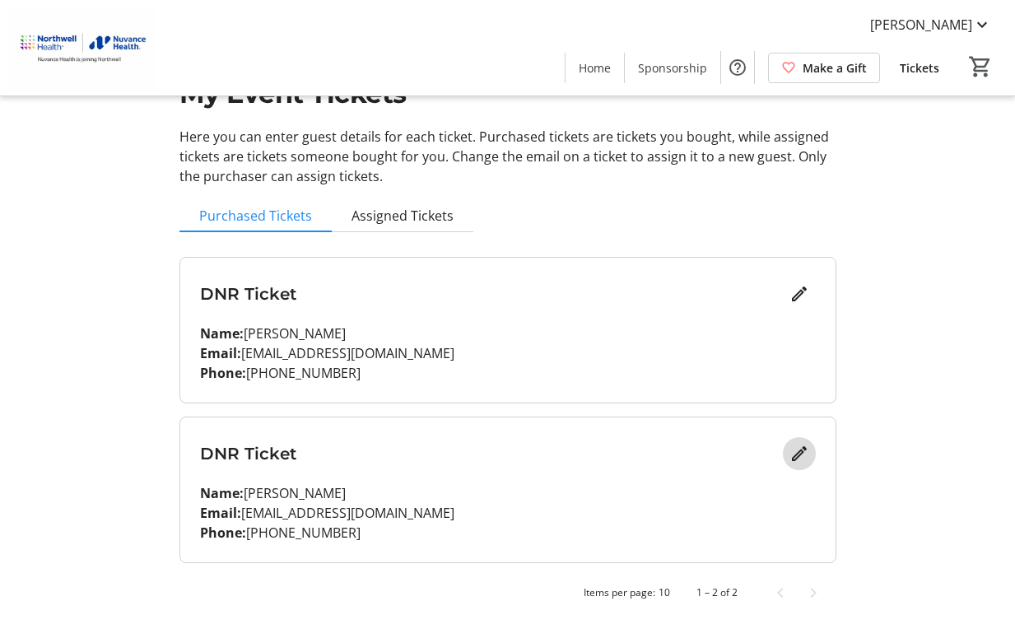
click at [796, 451] on mat-icon "Edit" at bounding box center [799, 454] width 20 height 20
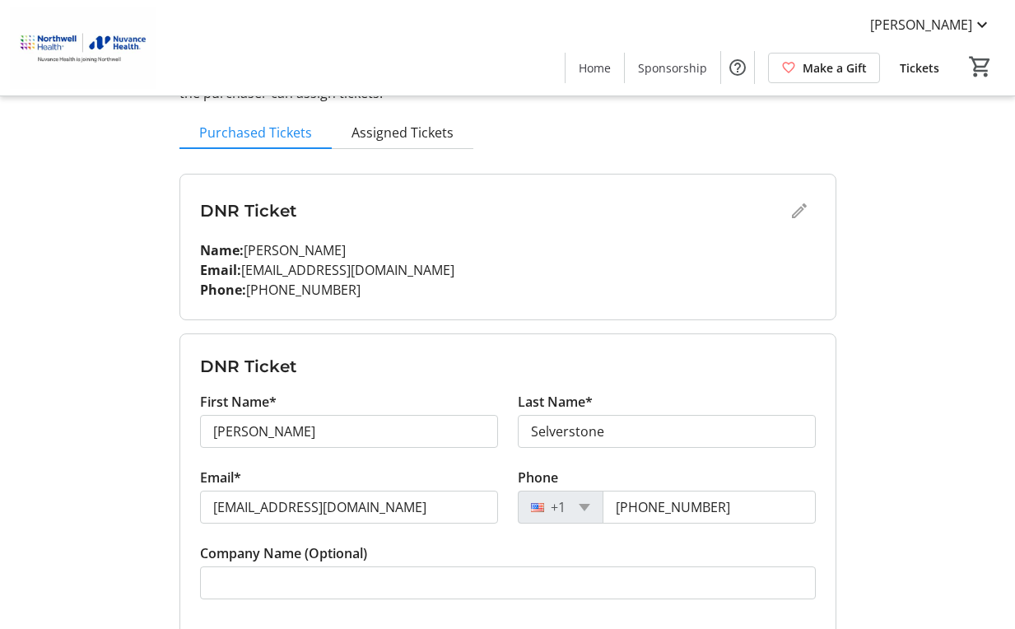
scroll to position [39, 0]
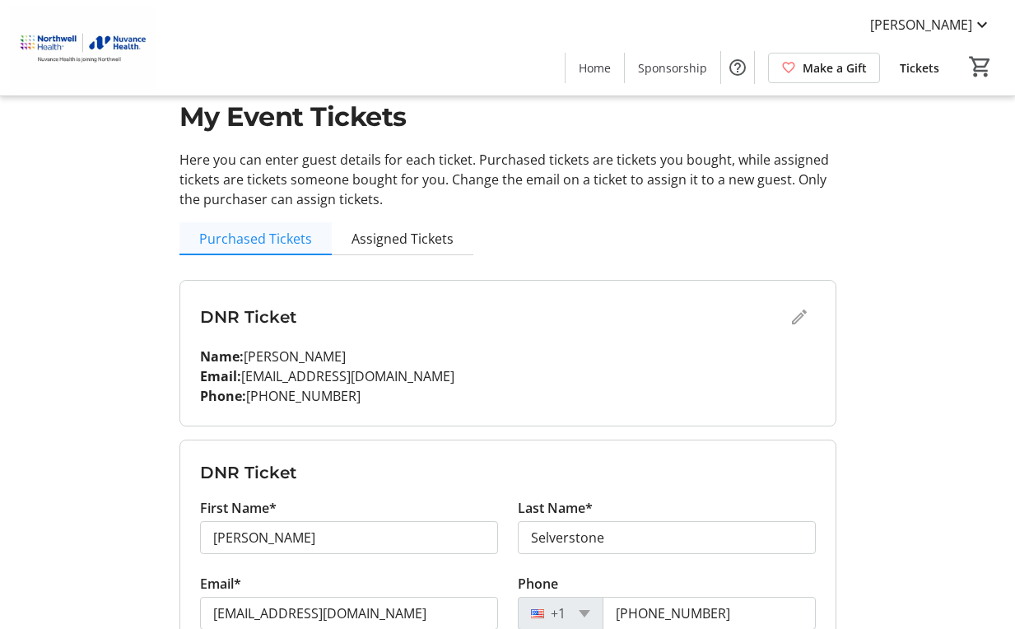
click at [277, 227] on span "Purchased Tickets" at bounding box center [255, 238] width 113 height 33
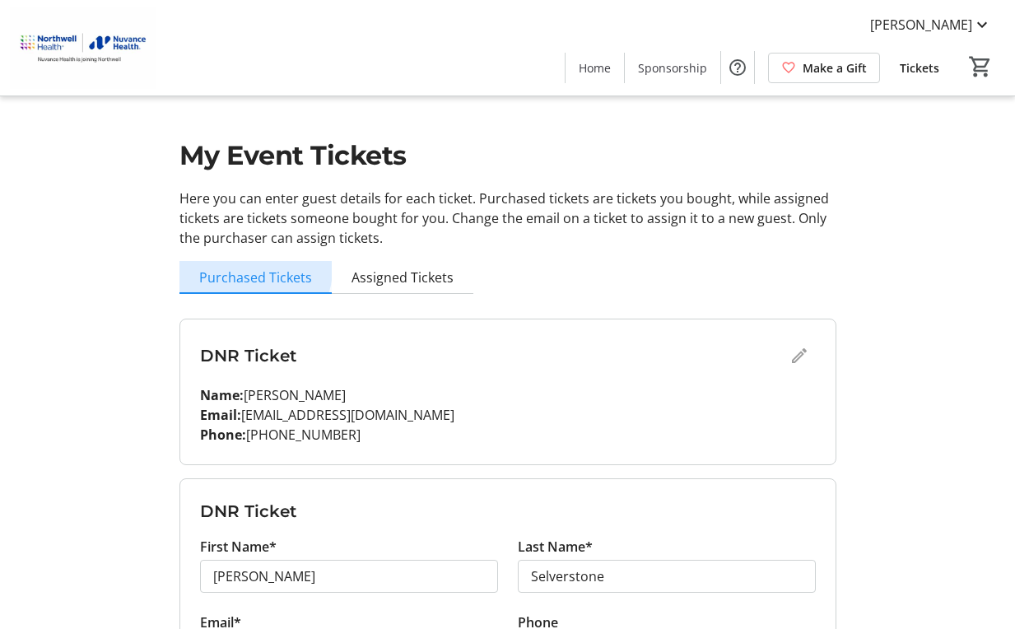
click at [254, 271] on span "Purchased Tickets" at bounding box center [255, 277] width 113 height 13
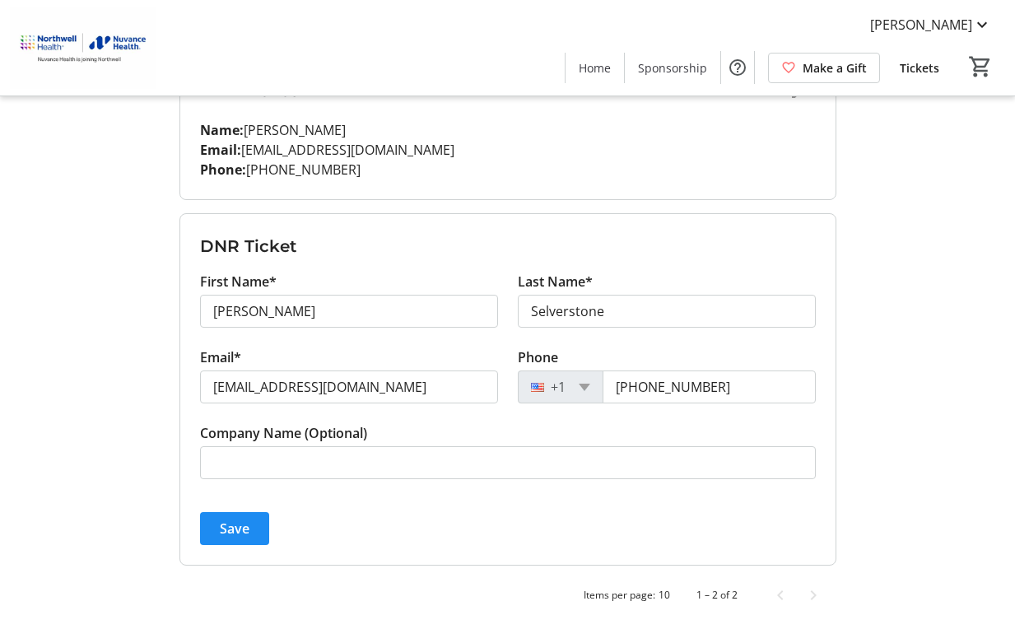
scroll to position [268, 0]
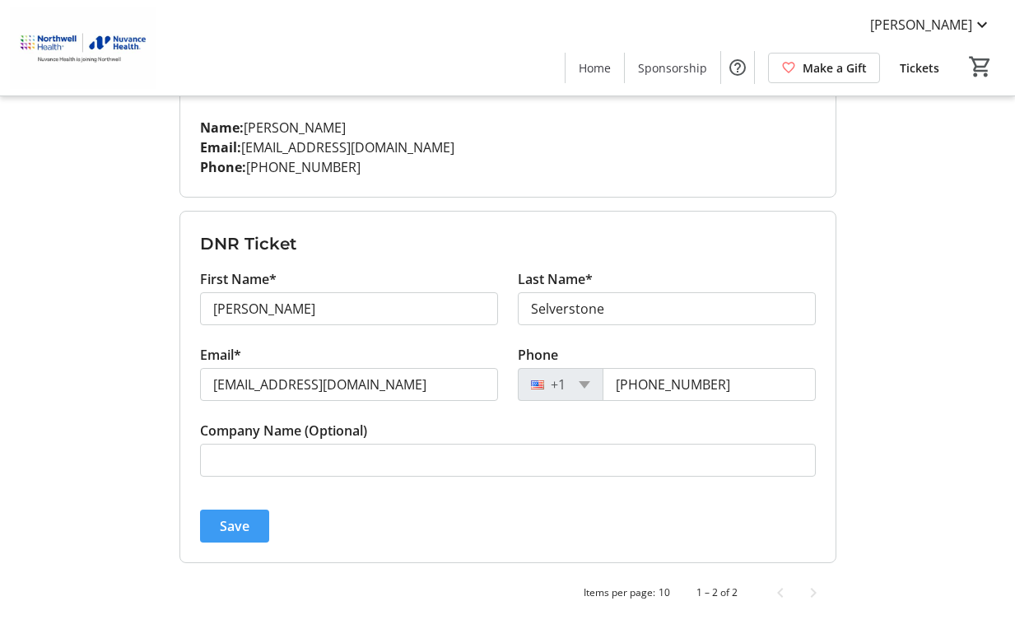
click at [233, 520] on span "Save" at bounding box center [235, 526] width 30 height 20
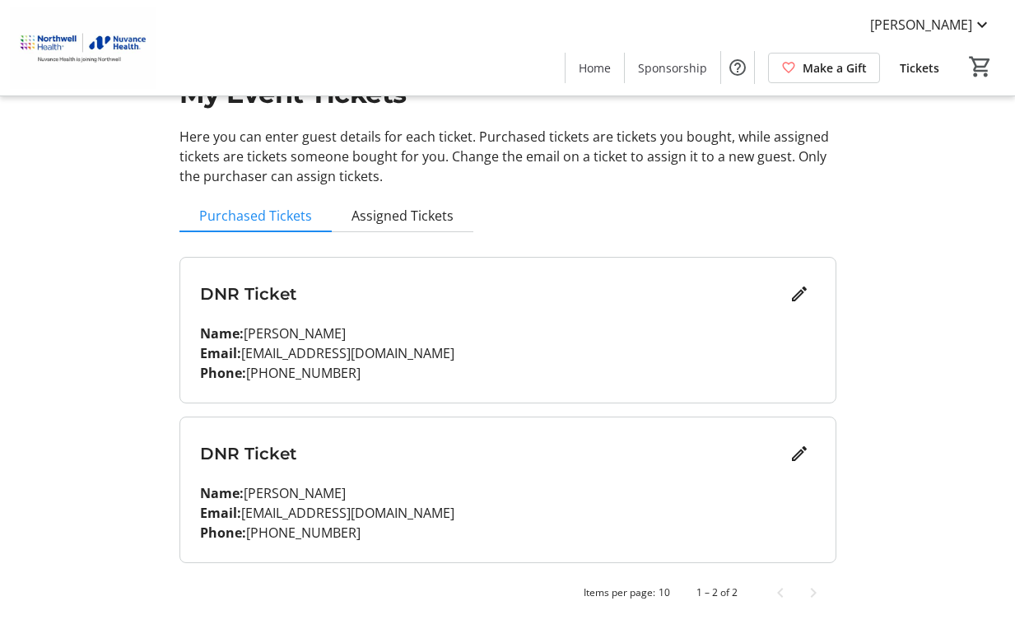
scroll to position [62, 0]
click at [979, 58] on mat-icon "0" at bounding box center [980, 66] width 25 height 25
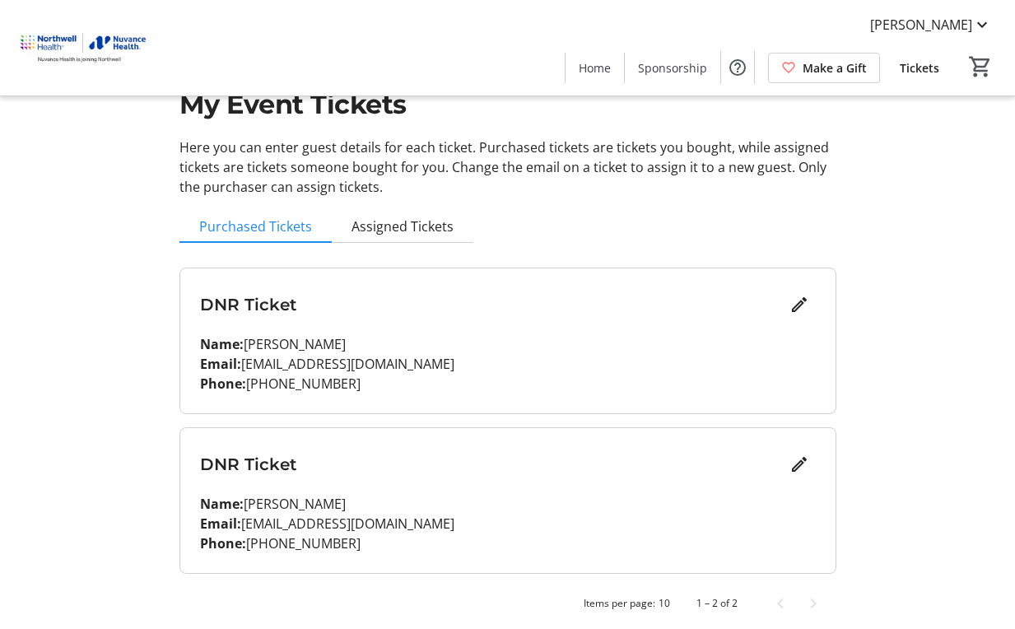
scroll to position [62, 0]
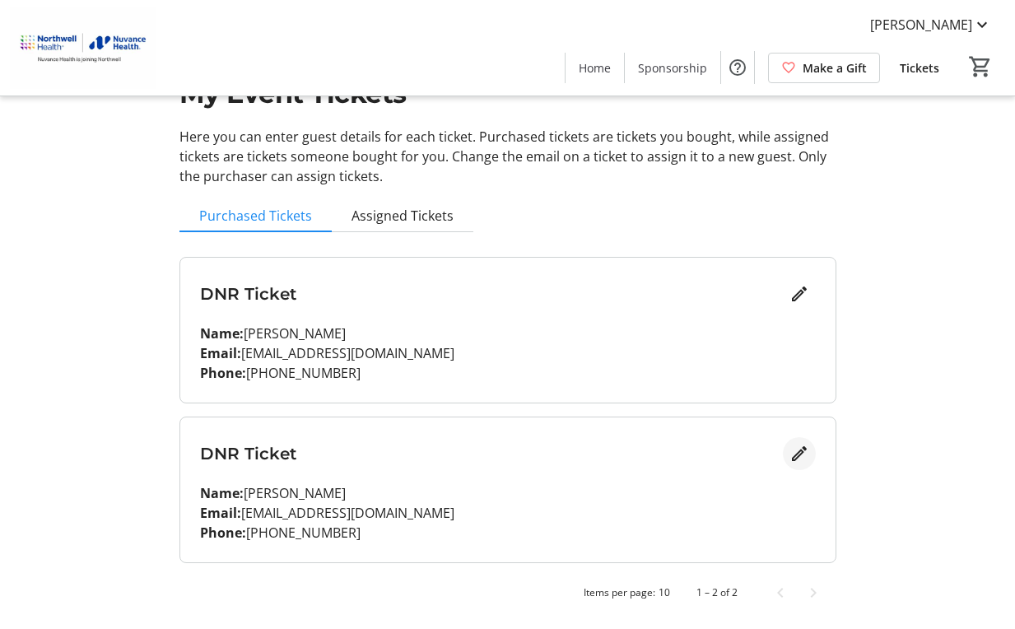
click at [801, 453] on mat-icon "Edit" at bounding box center [799, 454] width 20 height 20
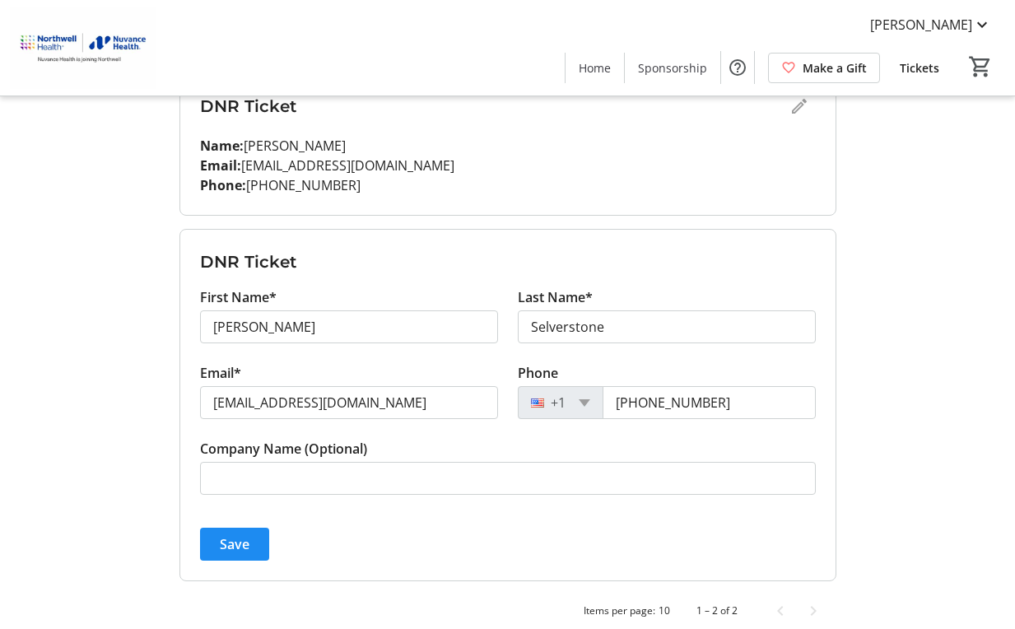
scroll to position [268, 0]
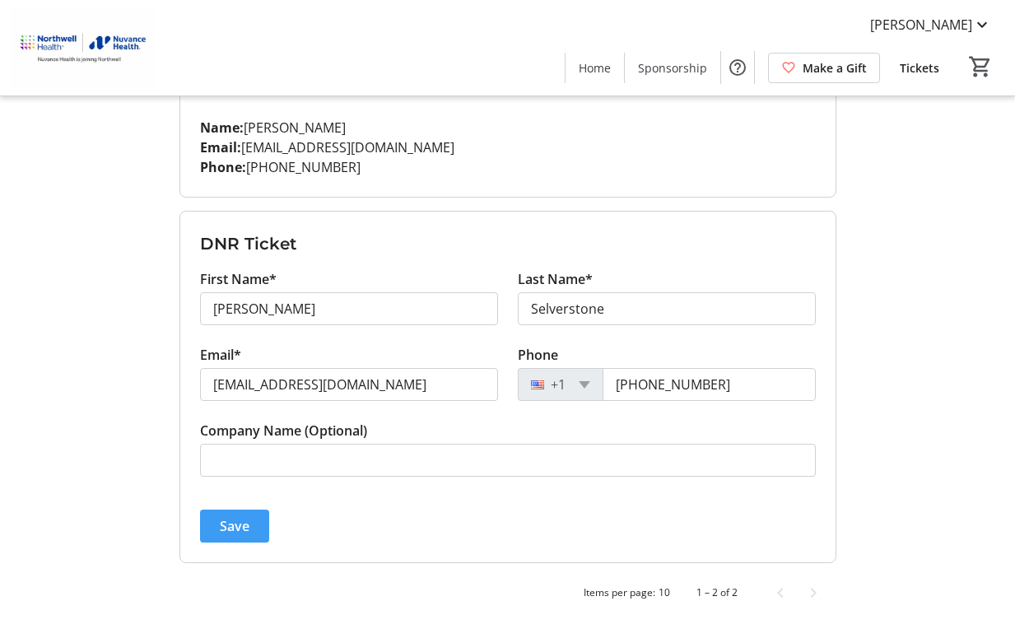
click at [244, 515] on span "submit" at bounding box center [234, 526] width 69 height 40
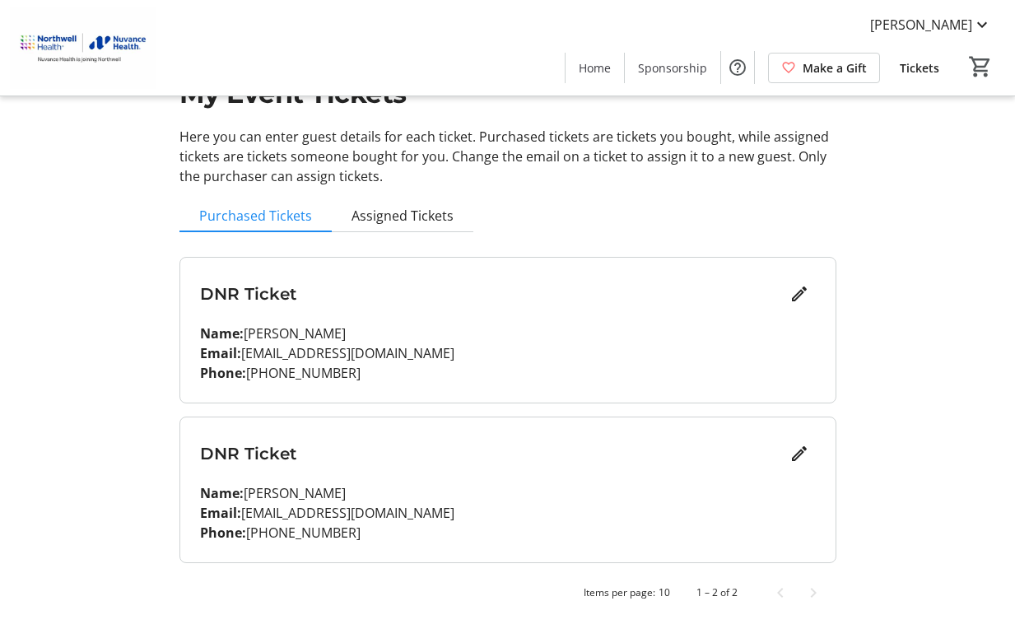
scroll to position [62, 0]
click at [798, 453] on mat-icon "Edit" at bounding box center [799, 454] width 20 height 20
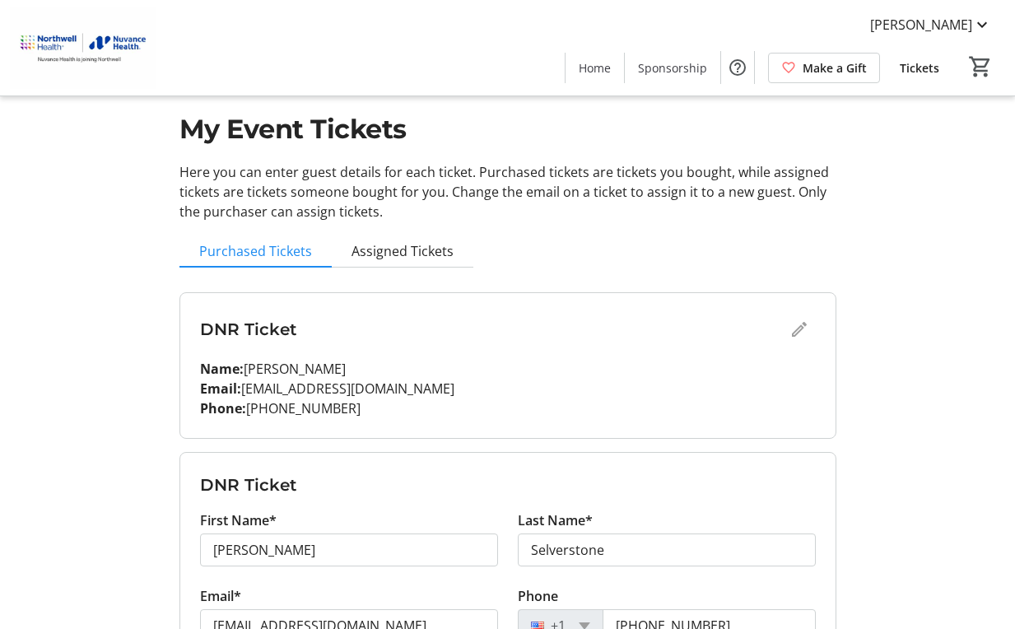
scroll to position [0, 0]
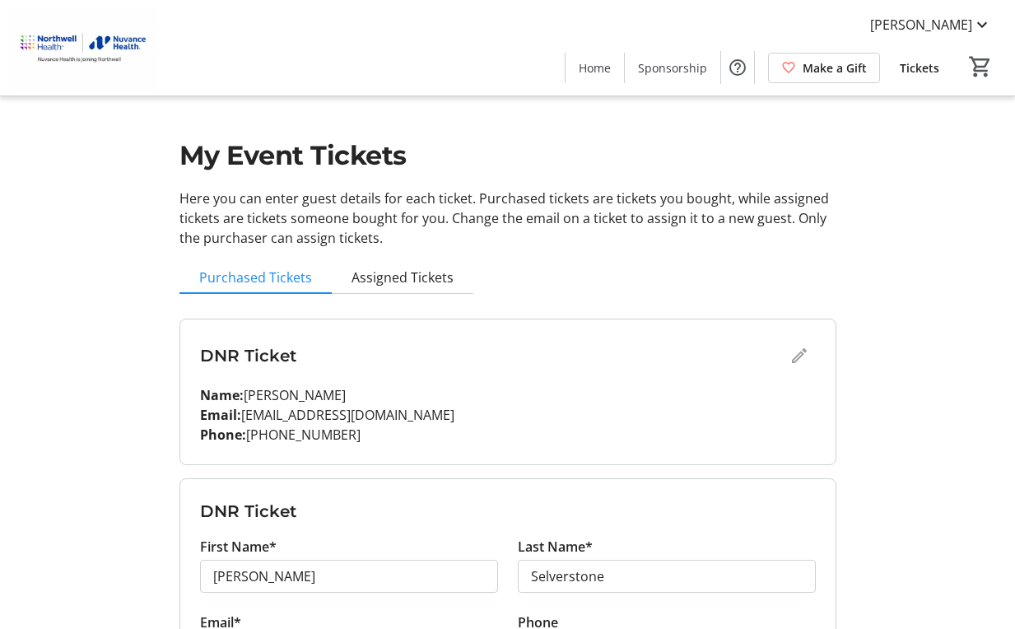
click at [912, 68] on span "Tickets" at bounding box center [920, 67] width 40 height 17
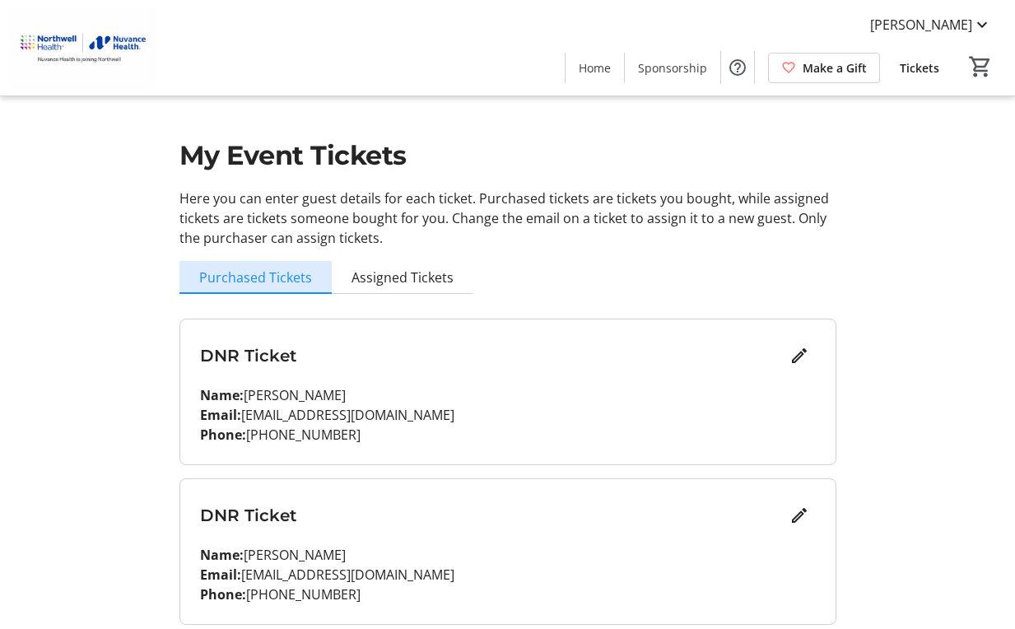
click at [282, 275] on span "Purchased Tickets" at bounding box center [255, 277] width 113 height 13
